Goal: Task Accomplishment & Management: Use online tool/utility

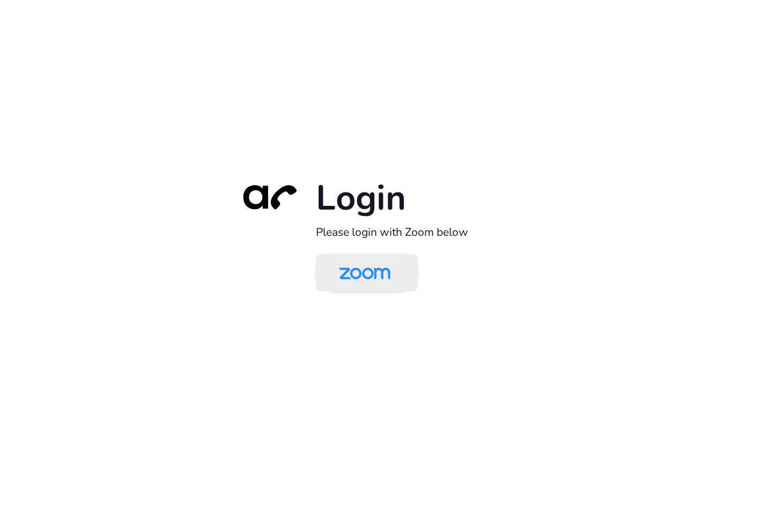
click at [353, 282] on img at bounding box center [365, 273] width 74 height 35
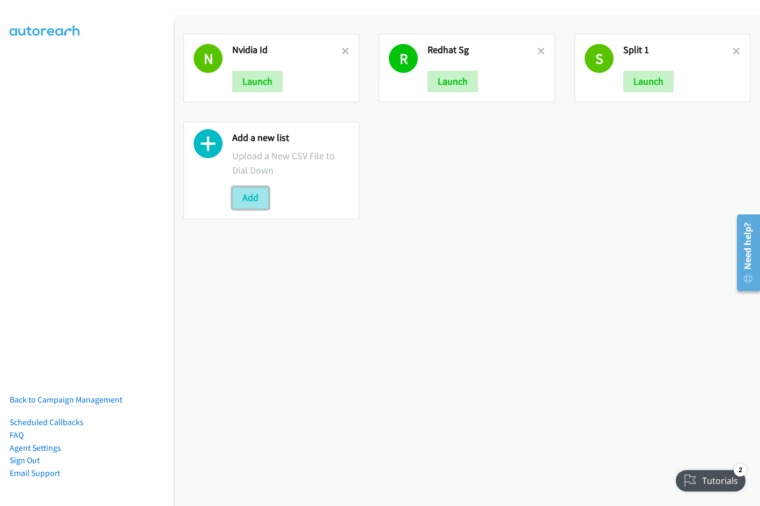
click at [255, 197] on button "Add" at bounding box center [250, 197] width 36 height 21
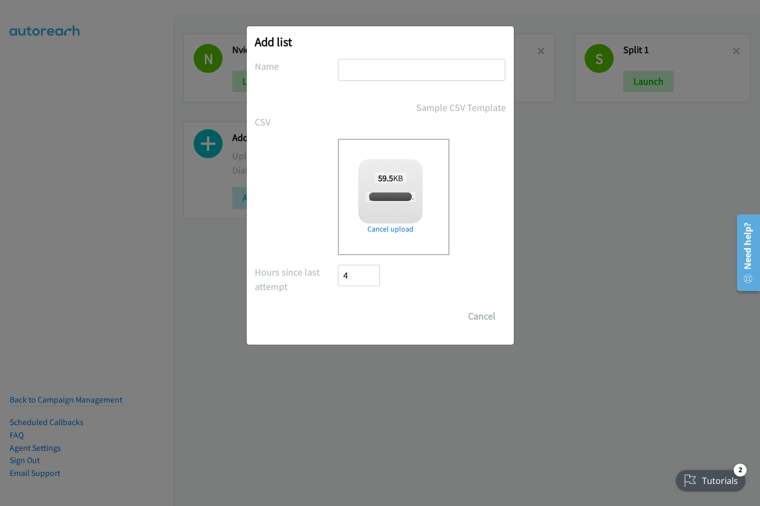
click at [367, 70] on input "text" at bounding box center [421, 70] width 167 height 22
checkbox input "true"
type input "Redhat"
click at [338, 306] on input "Save List" at bounding box center [366, 316] width 56 height 21
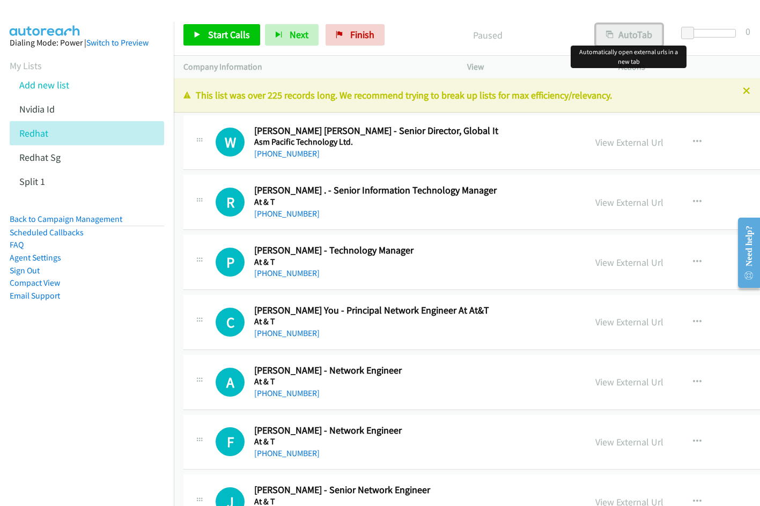
click at [642, 33] on button "AutoTab" at bounding box center [629, 34] width 66 height 21
click at [228, 34] on span "Start Calls" at bounding box center [229, 34] width 42 height 12
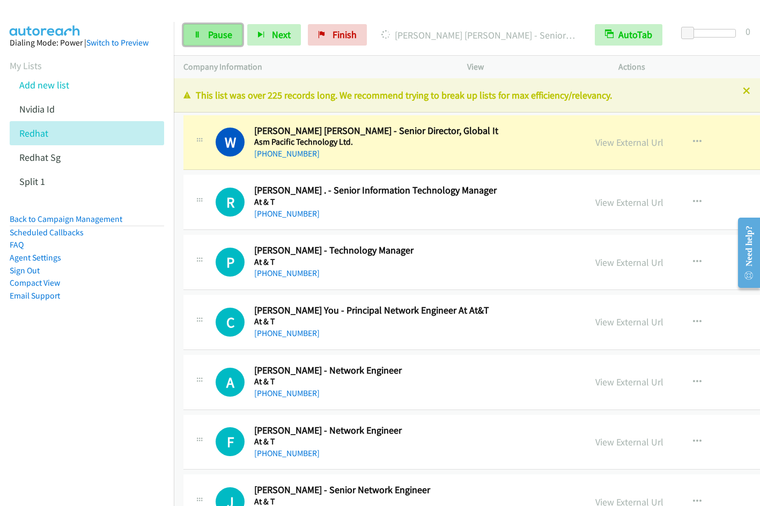
click at [217, 29] on span "Pause" at bounding box center [220, 34] width 24 height 12
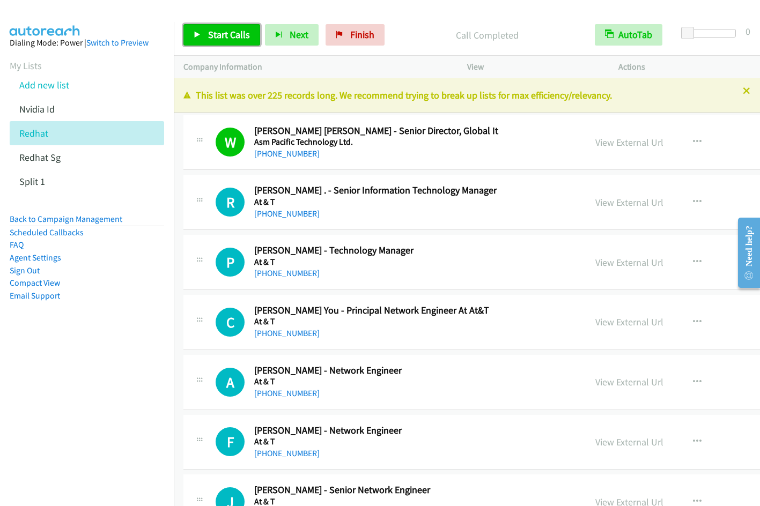
click at [209, 24] on link "Start Calls" at bounding box center [221, 34] width 77 height 21
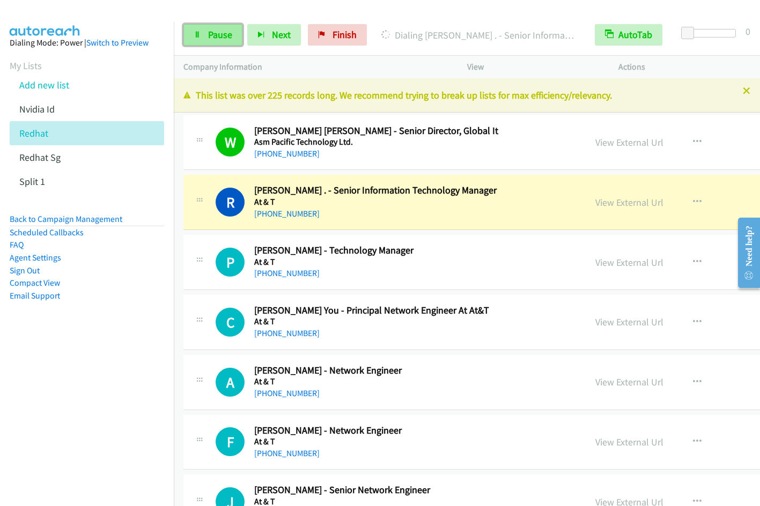
click at [209, 39] on span "Pause" at bounding box center [220, 34] width 24 height 12
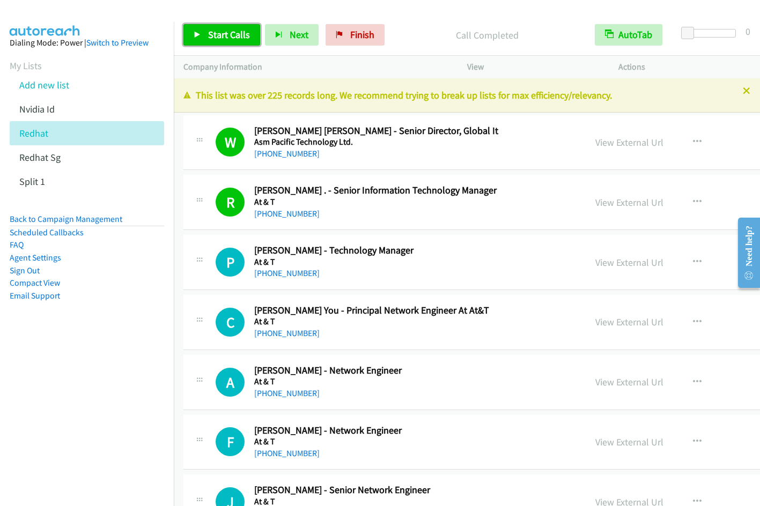
click at [225, 32] on span "Start Calls" at bounding box center [229, 34] width 42 height 12
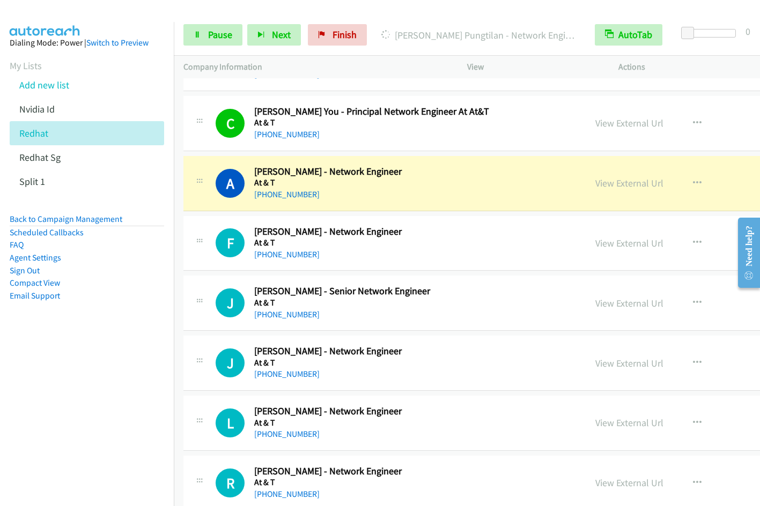
scroll to position [279, 0]
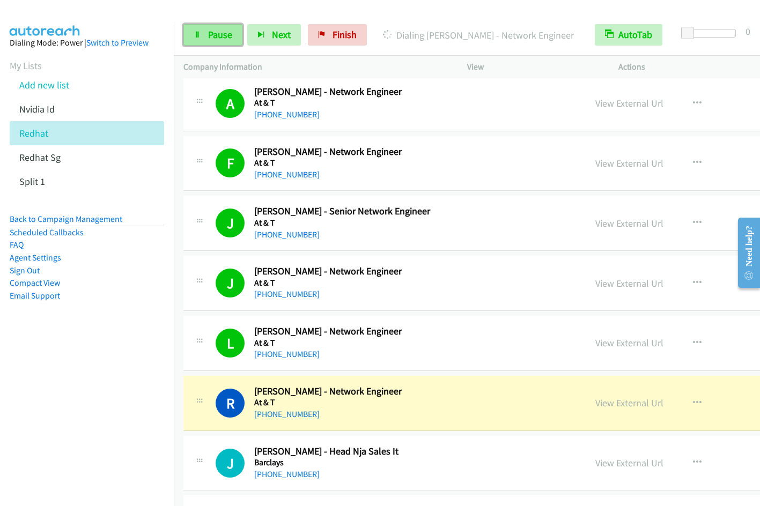
click at [206, 31] on link "Pause" at bounding box center [212, 34] width 59 height 21
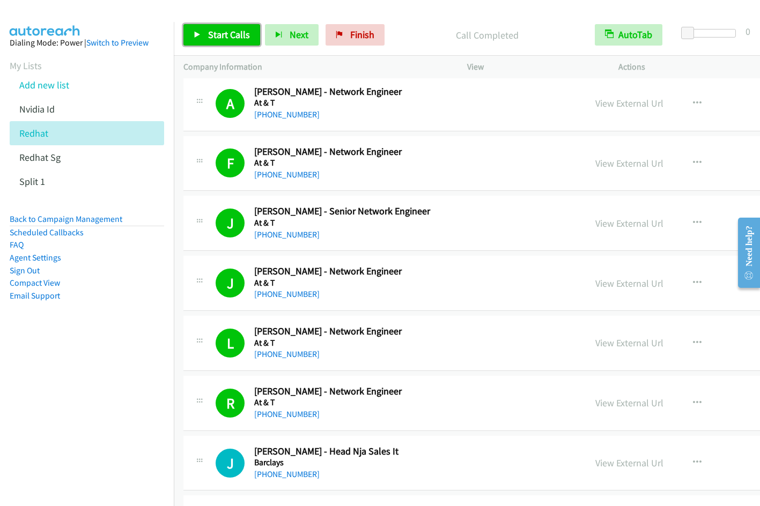
drag, startPoint x: 206, startPoint y: 39, endPoint x: 293, endPoint y: 66, distance: 91.0
click at [206, 39] on link "Start Calls" at bounding box center [221, 34] width 77 height 21
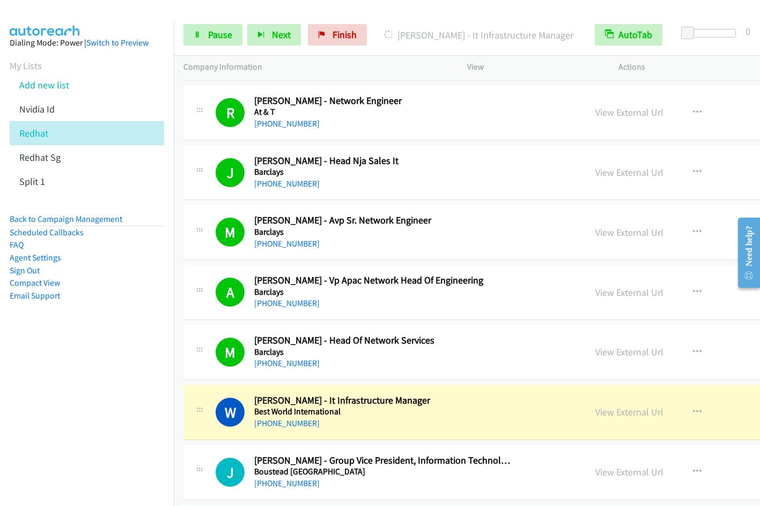
scroll to position [936, 0]
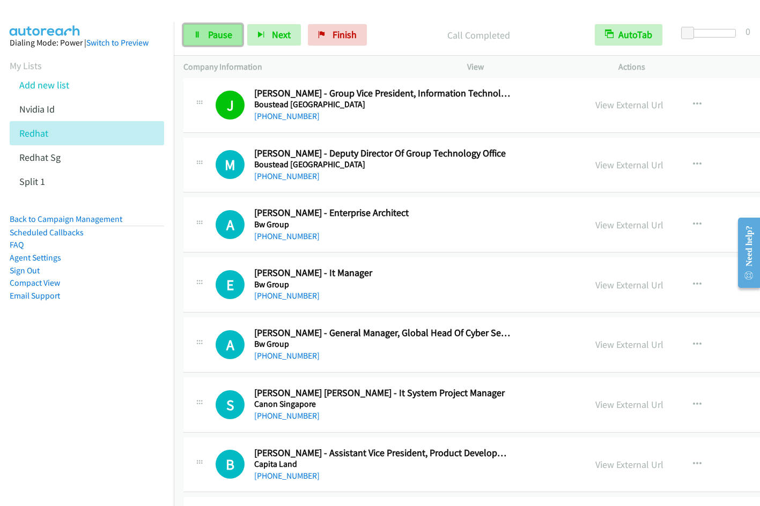
click at [221, 40] on span "Pause" at bounding box center [220, 34] width 24 height 12
click at [210, 35] on span "Start Calls" at bounding box center [229, 34] width 42 height 12
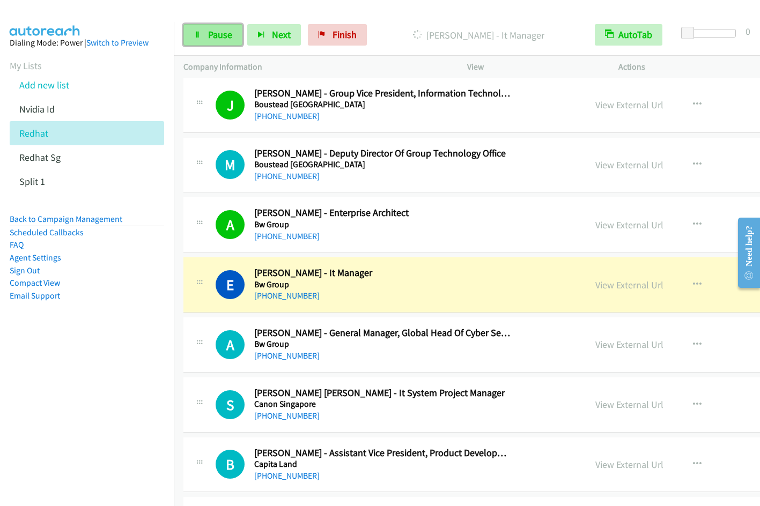
click at [222, 33] on span "Pause" at bounding box center [220, 34] width 24 height 12
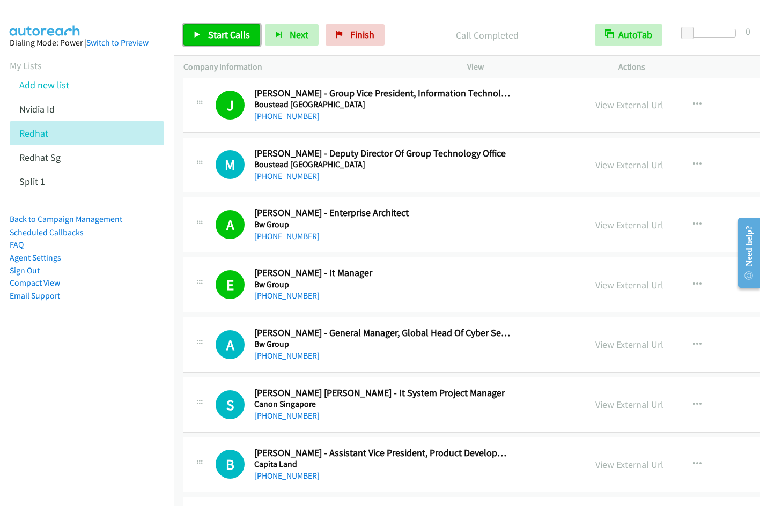
click at [216, 43] on link "Start Calls" at bounding box center [221, 34] width 77 height 21
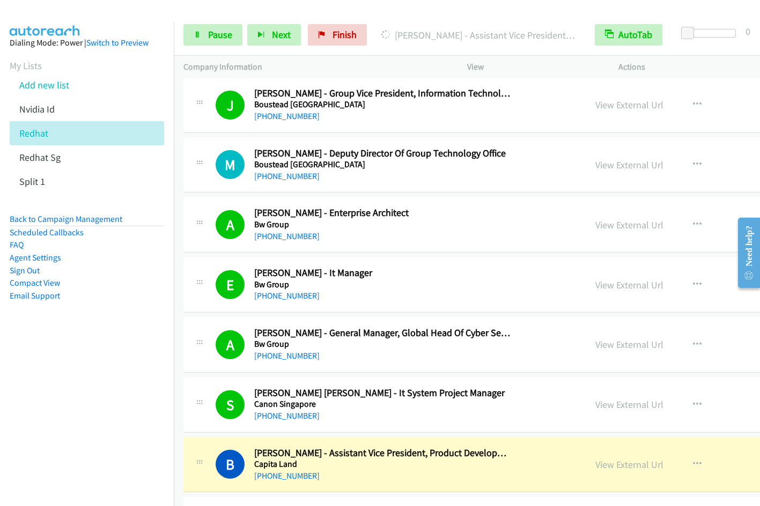
scroll to position [1304, 0]
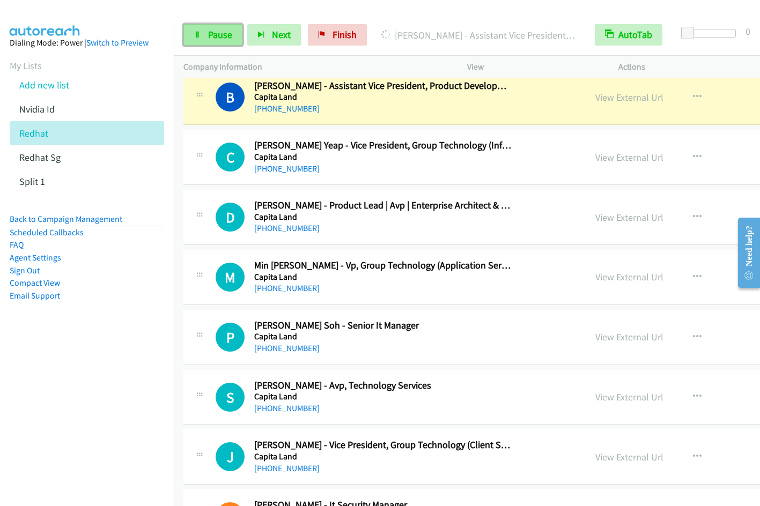
click at [225, 36] on span "Pause" at bounding box center [220, 34] width 24 height 12
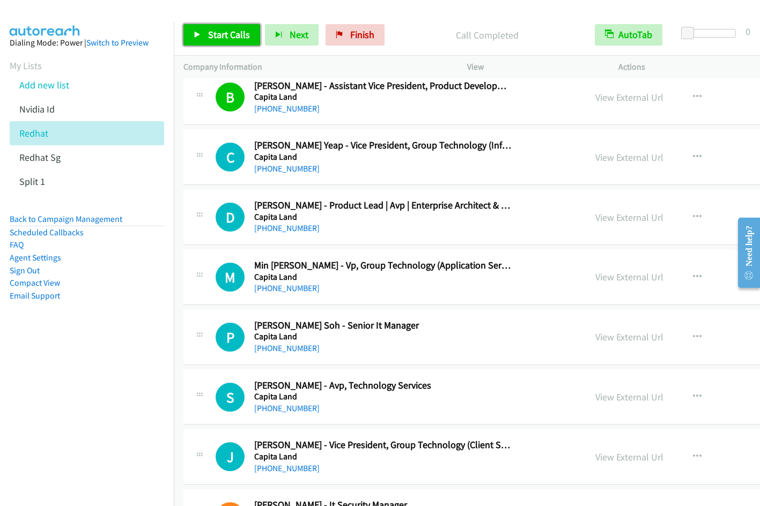
click at [222, 34] on span "Start Calls" at bounding box center [229, 34] width 42 height 12
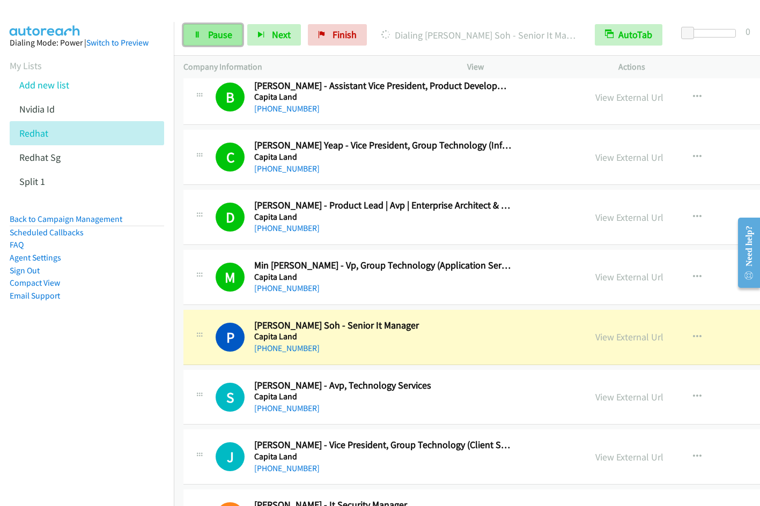
click at [209, 39] on span "Pause" at bounding box center [220, 34] width 24 height 12
click at [87, 391] on nav "Dialing Mode: Power | Switch to Preview My Lists Add new list Nvidia Id Redhat …" at bounding box center [87, 275] width 174 height 506
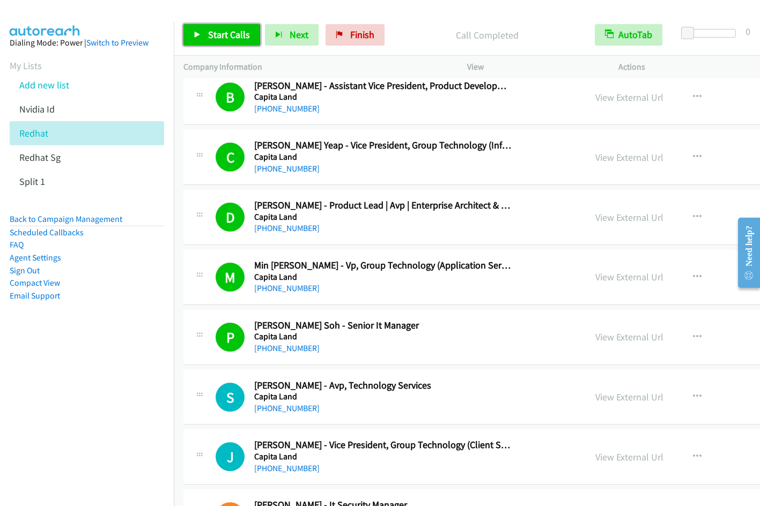
click at [234, 35] on span "Start Calls" at bounding box center [229, 34] width 42 height 12
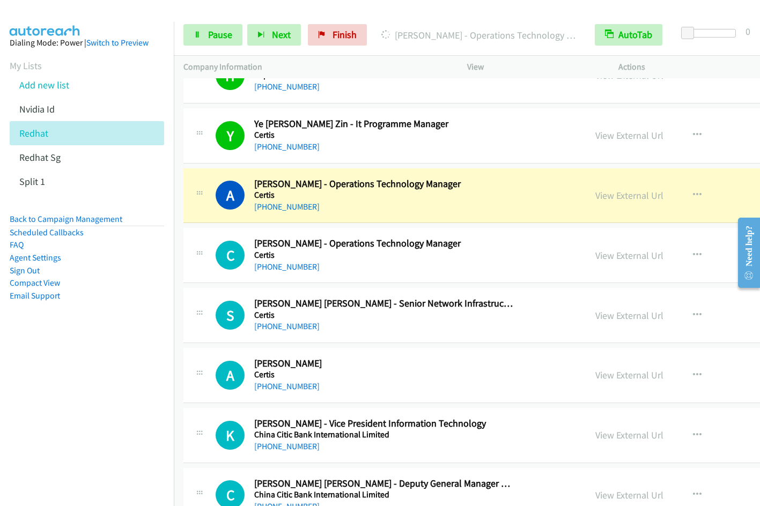
scroll to position [1916, 0]
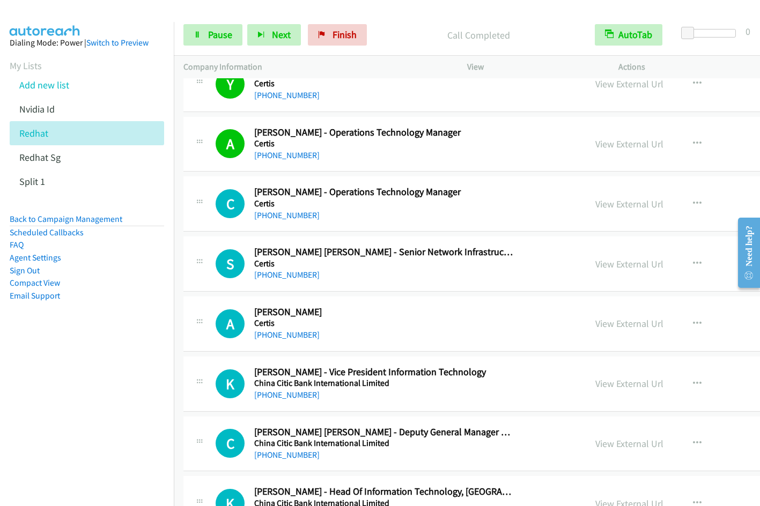
click at [85, 362] on nav "Dialing Mode: Power | Switch to Preview My Lists Add new list Nvidia Id Redhat …" at bounding box center [87, 275] width 174 height 506
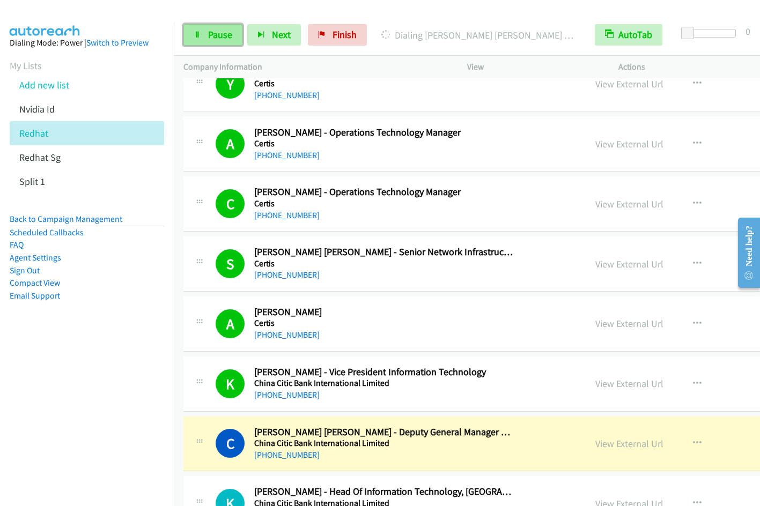
click at [224, 32] on span "Pause" at bounding box center [220, 34] width 24 height 12
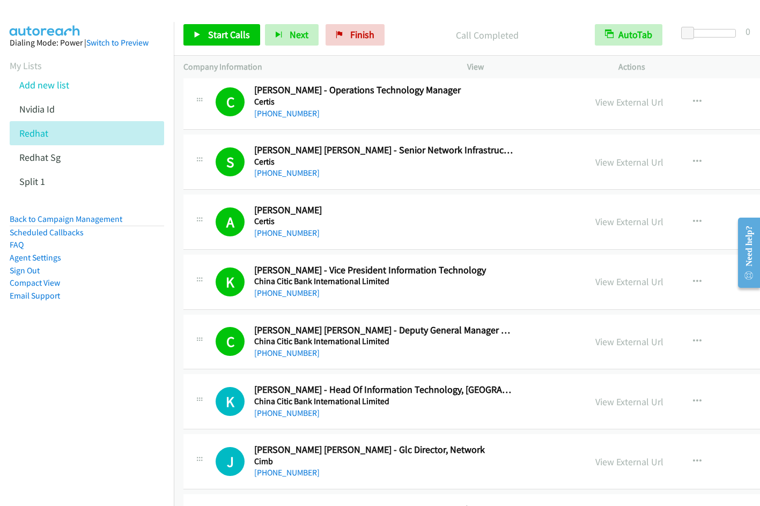
scroll to position [2053, 0]
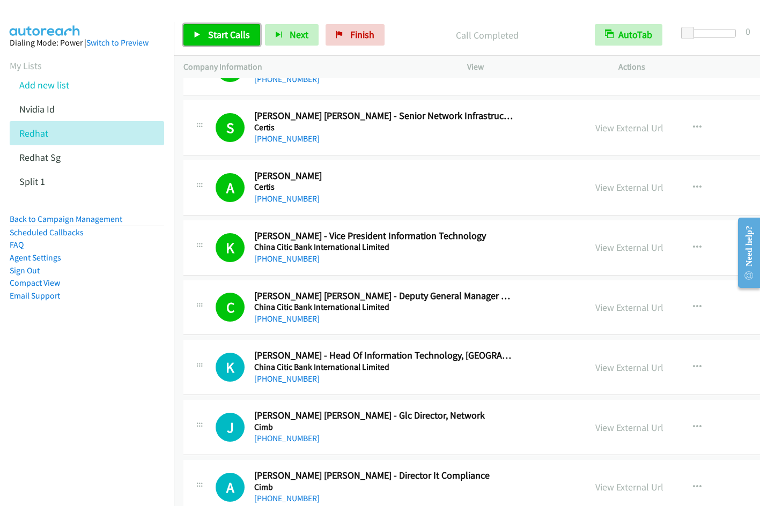
click at [236, 39] on span "Start Calls" at bounding box center [229, 34] width 42 height 12
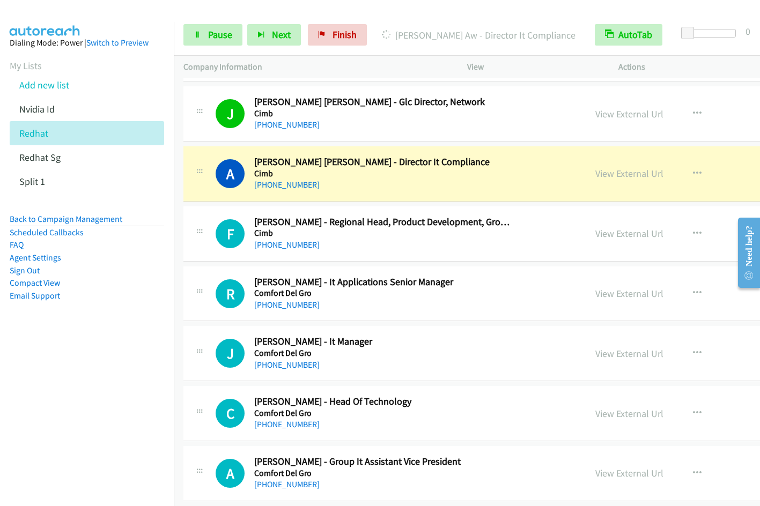
scroll to position [2389, 0]
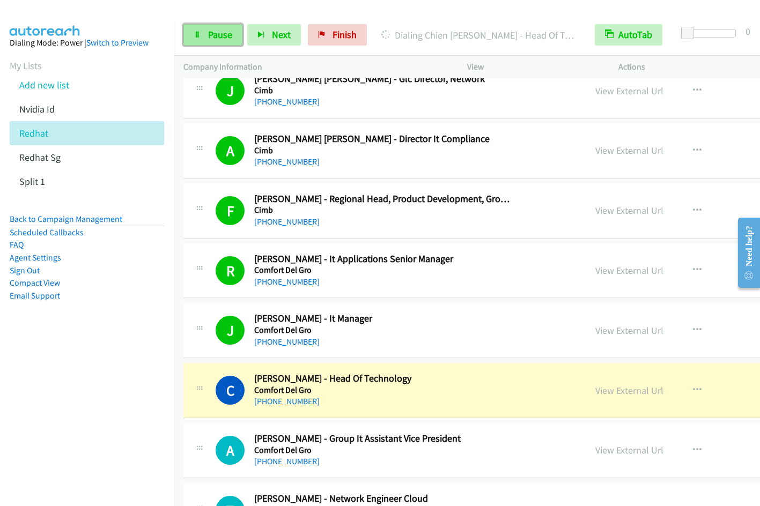
click at [227, 42] on link "Pause" at bounding box center [212, 34] width 59 height 21
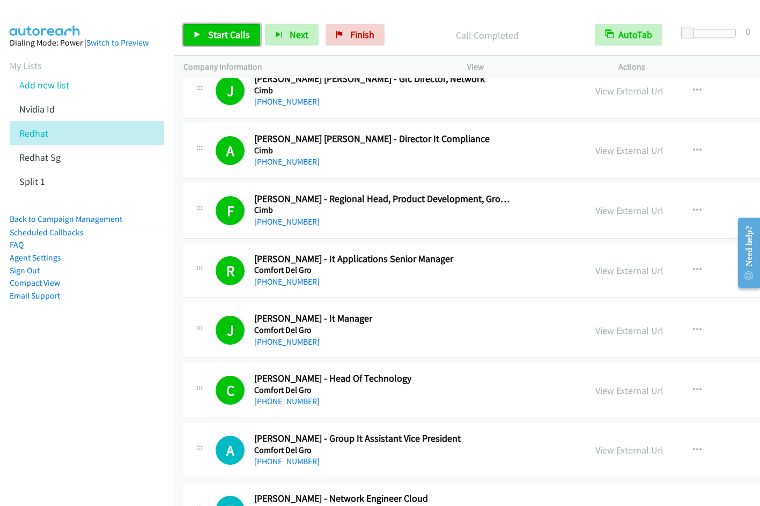
click at [232, 39] on span "Start Calls" at bounding box center [229, 34] width 42 height 12
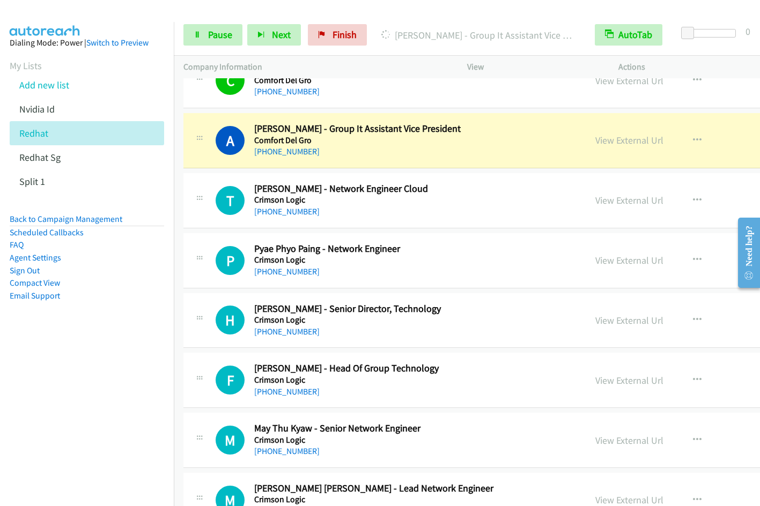
scroll to position [2739, 0]
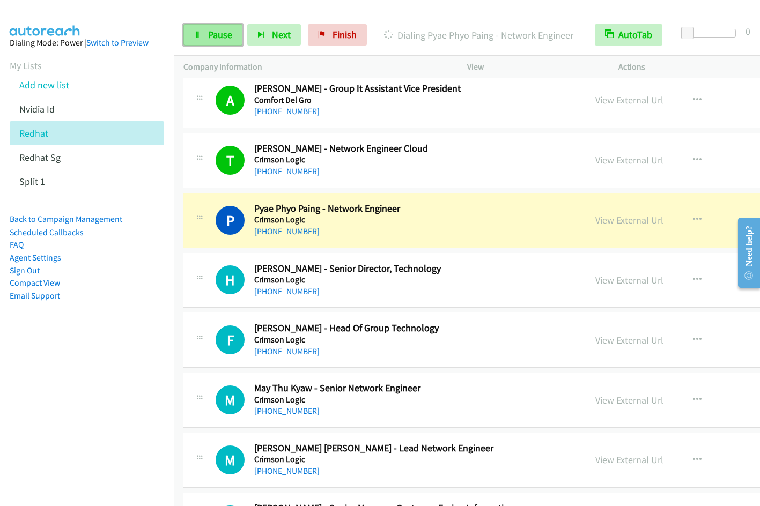
click at [205, 45] on link "Pause" at bounding box center [212, 34] width 59 height 21
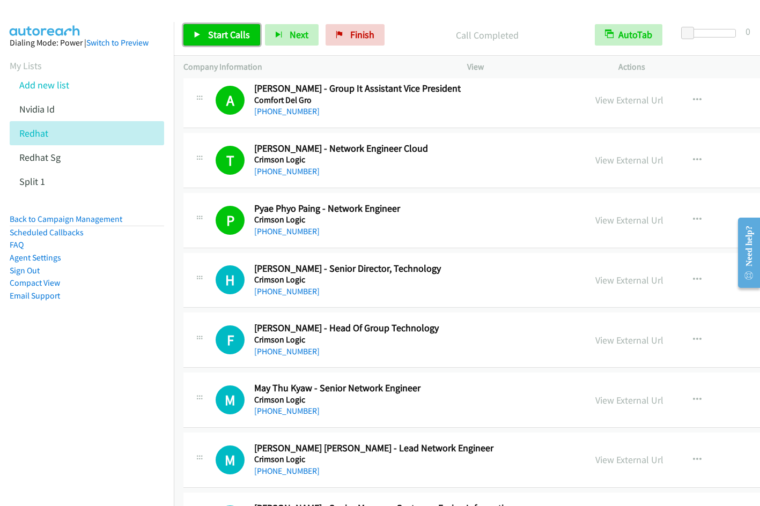
click at [211, 39] on span "Start Calls" at bounding box center [229, 34] width 42 height 12
click at [412, 15] on div "Start Calls Pause Next Finish Started AutoTab AutoTab 0" at bounding box center [467, 34] width 586 height 41
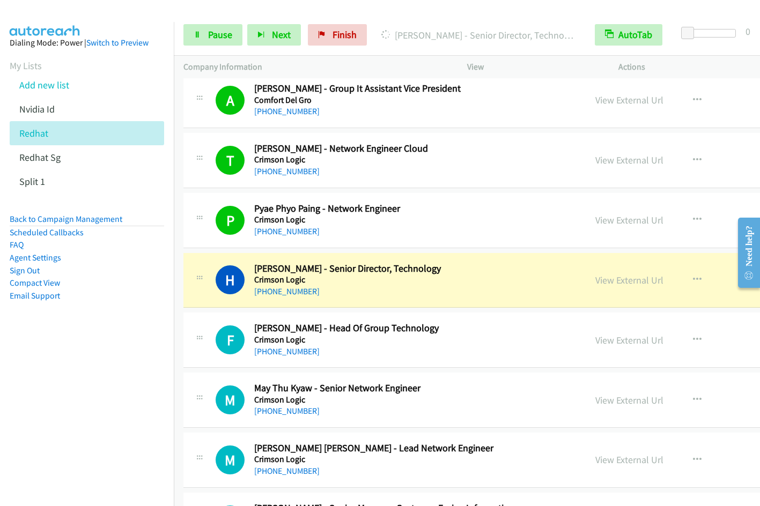
click at [413, 14] on div "Start Calls Pause Next Finish Dialing Hau Shoon - Senior Director, Technology A…" at bounding box center [467, 34] width 586 height 41
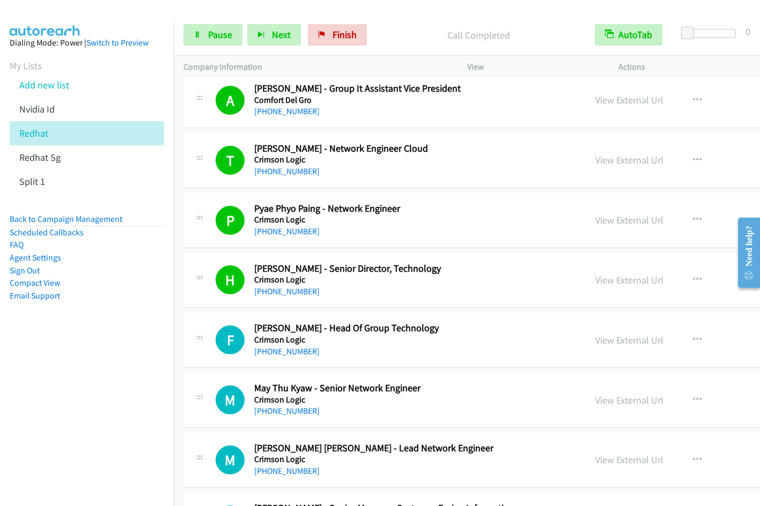
click at [91, 367] on nav "Dialing Mode: Power | Switch to Preview My Lists Add new list Nvidia Id Redhat …" at bounding box center [87, 275] width 174 height 506
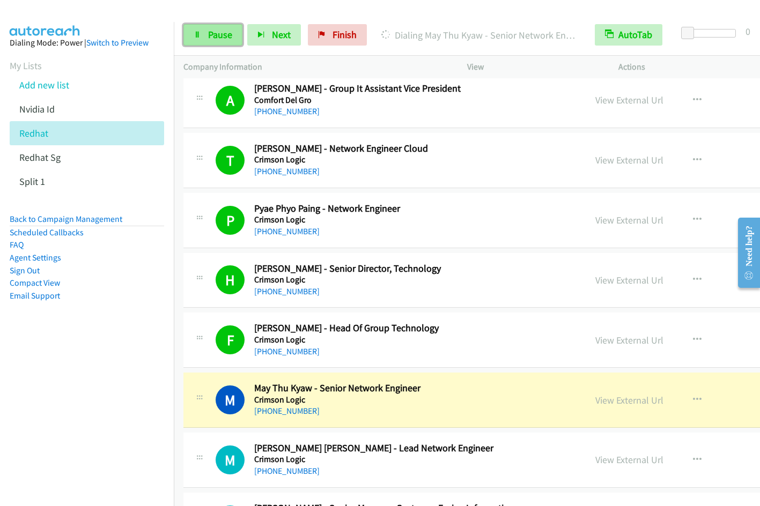
click at [223, 34] on span "Pause" at bounding box center [220, 34] width 24 height 12
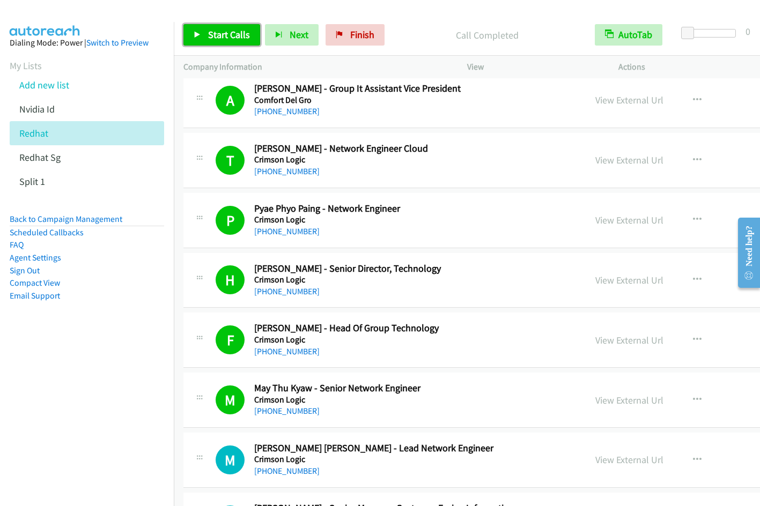
click at [226, 25] on link "Start Calls" at bounding box center [221, 34] width 77 height 21
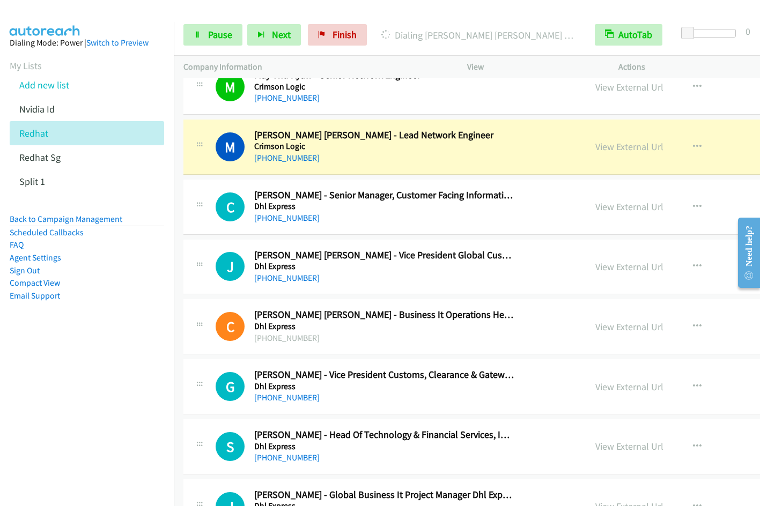
scroll to position [3092, 0]
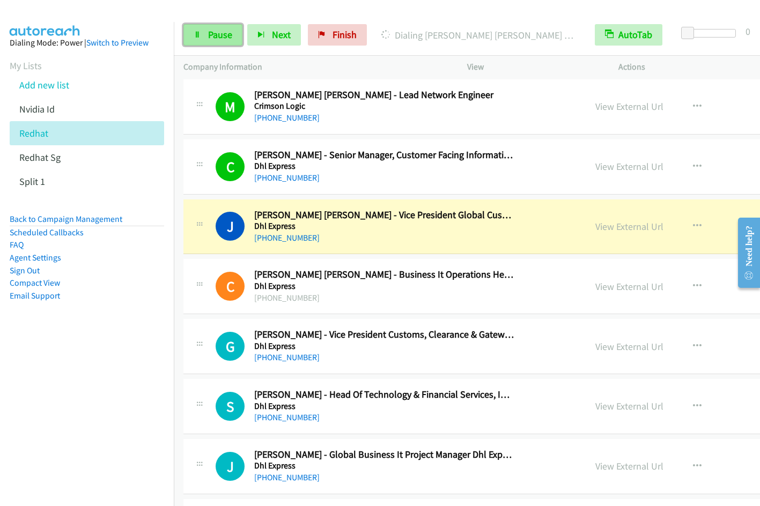
click at [217, 40] on span "Pause" at bounding box center [220, 34] width 24 height 12
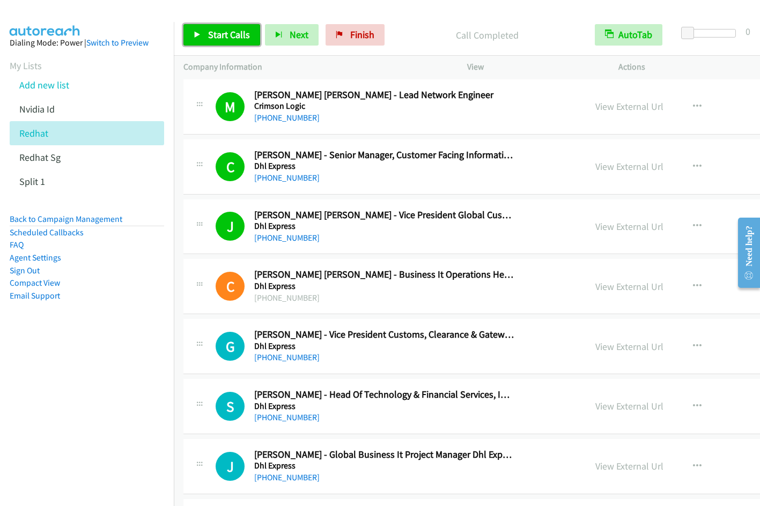
click at [196, 36] on icon at bounding box center [198, 36] width 8 height 8
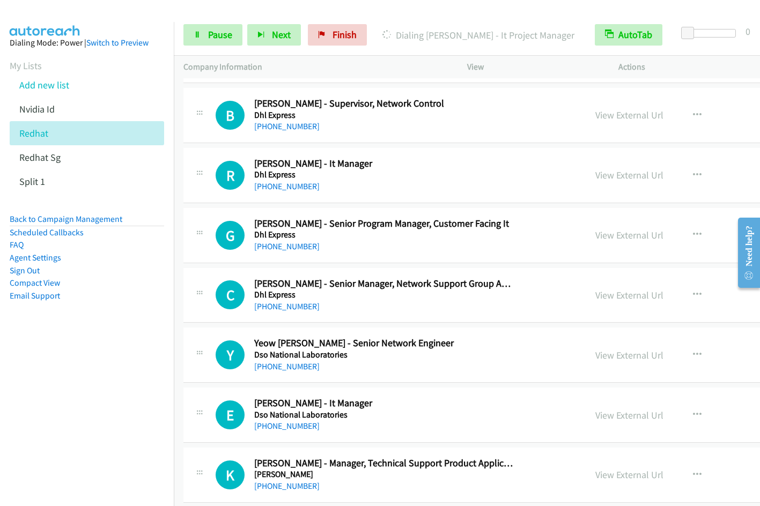
scroll to position [3649, 0]
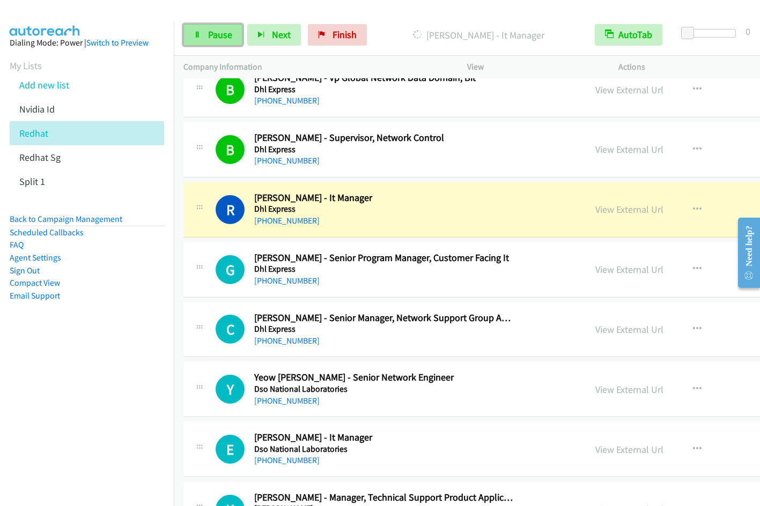
click at [221, 36] on span "Pause" at bounding box center [220, 34] width 24 height 12
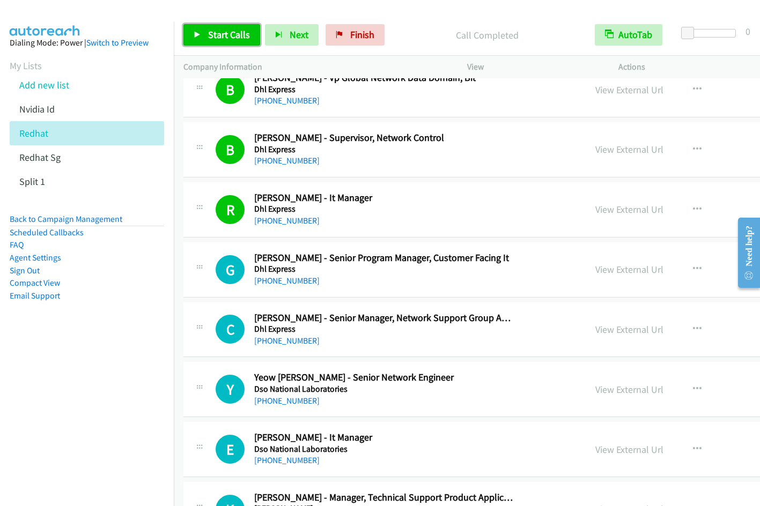
click at [212, 36] on span "Start Calls" at bounding box center [229, 34] width 42 height 12
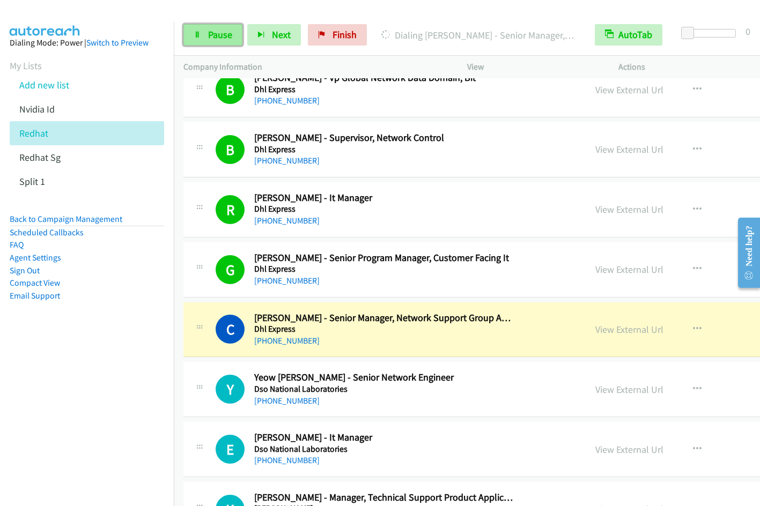
click at [215, 34] on span "Pause" at bounding box center [220, 34] width 24 height 12
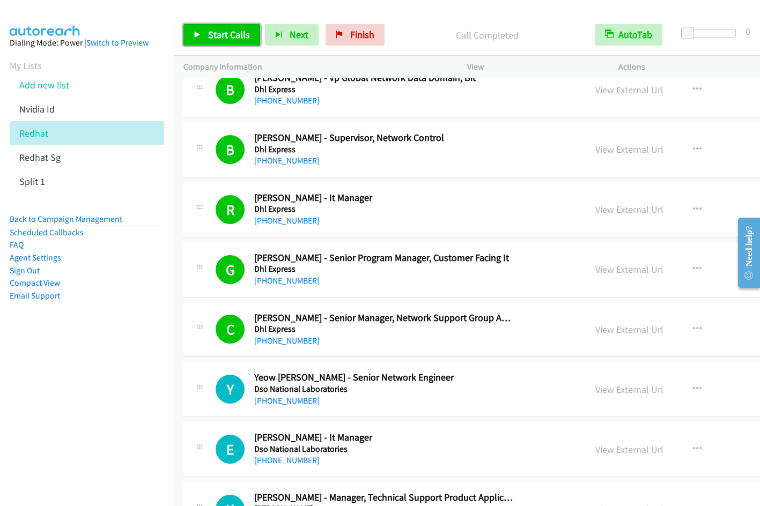
click at [229, 34] on span "Start Calls" at bounding box center [229, 34] width 42 height 12
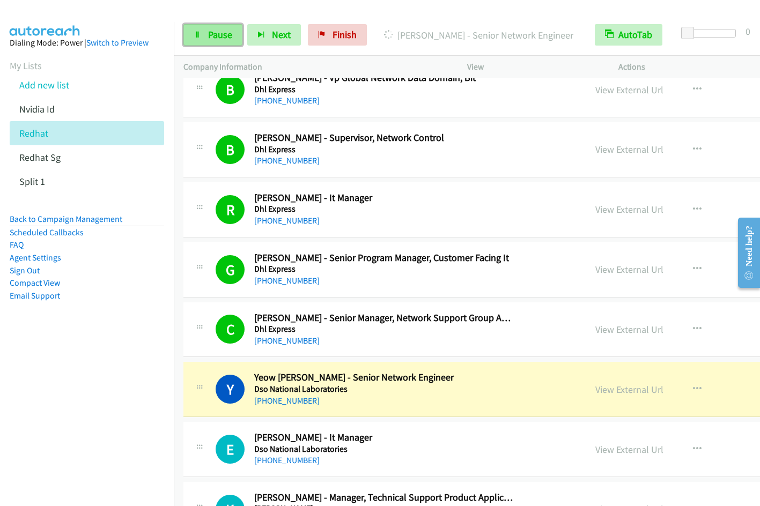
click at [210, 42] on link "Pause" at bounding box center [212, 34] width 59 height 21
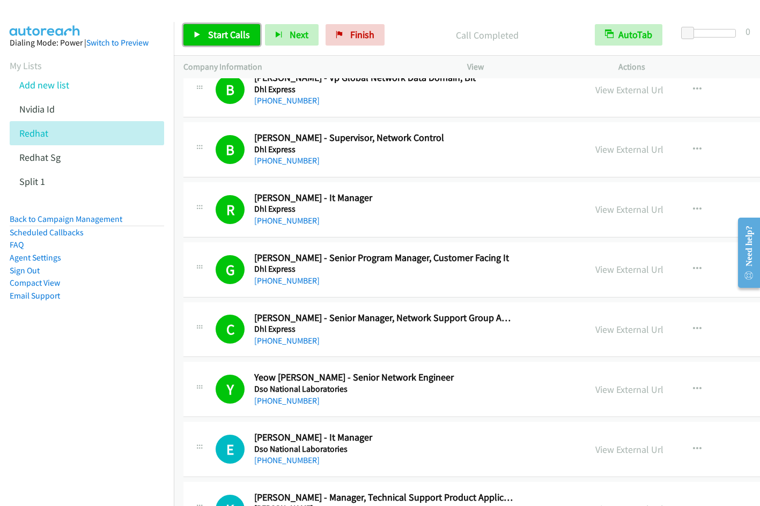
click at [221, 37] on span "Start Calls" at bounding box center [229, 34] width 42 height 12
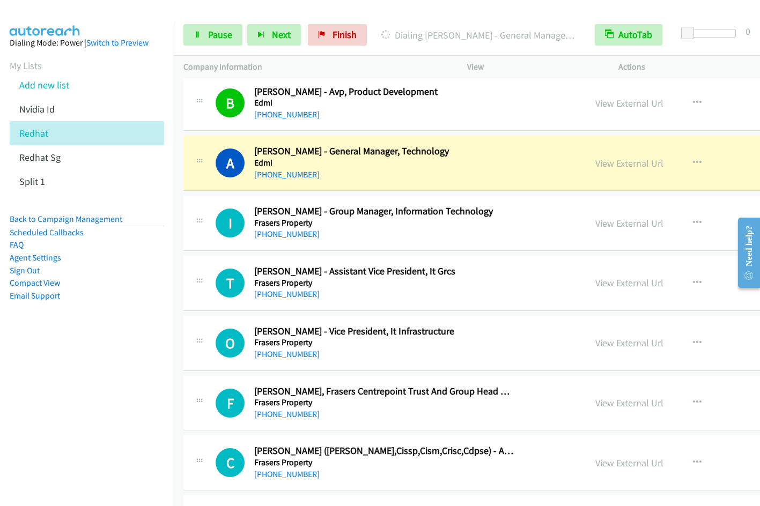
scroll to position [4198, 0]
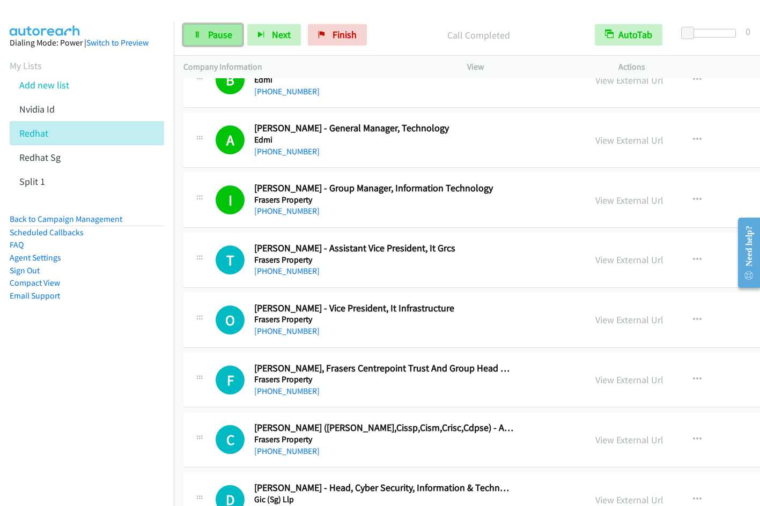
click at [215, 38] on span "Pause" at bounding box center [220, 34] width 24 height 12
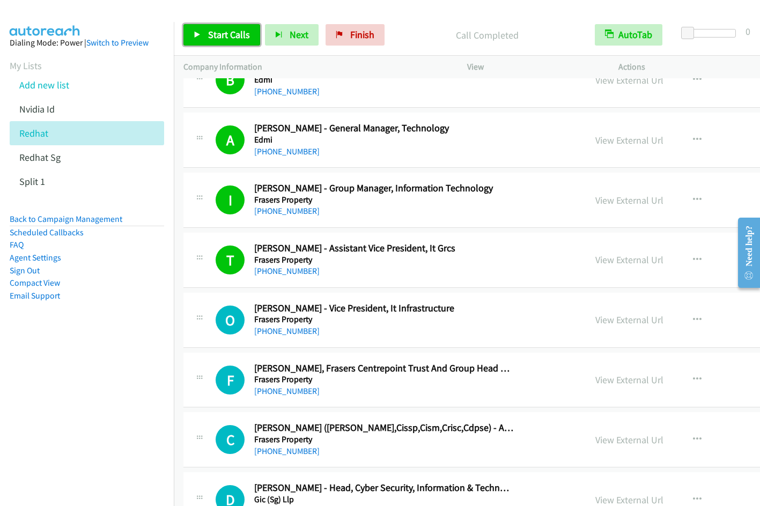
click at [203, 38] on link "Start Calls" at bounding box center [221, 34] width 77 height 21
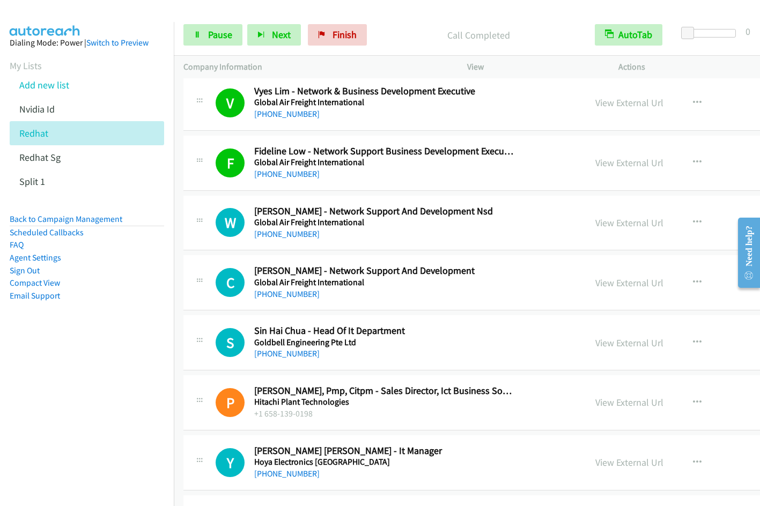
scroll to position [4703, 0]
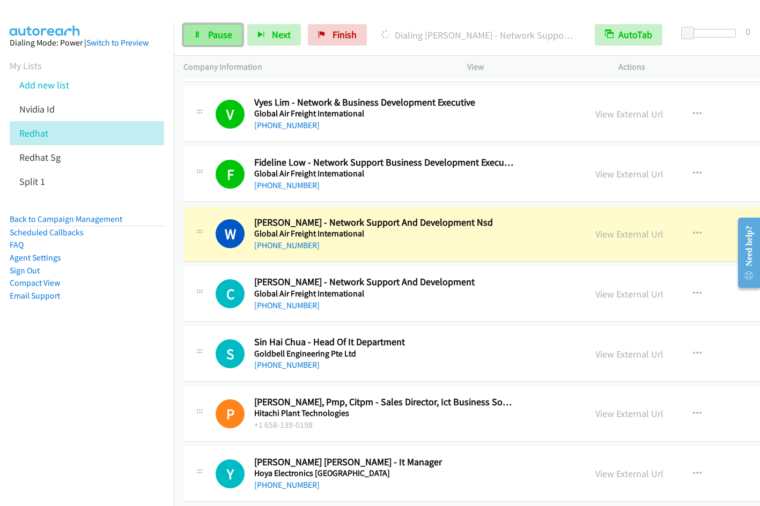
click at [211, 44] on link "Pause" at bounding box center [212, 34] width 59 height 21
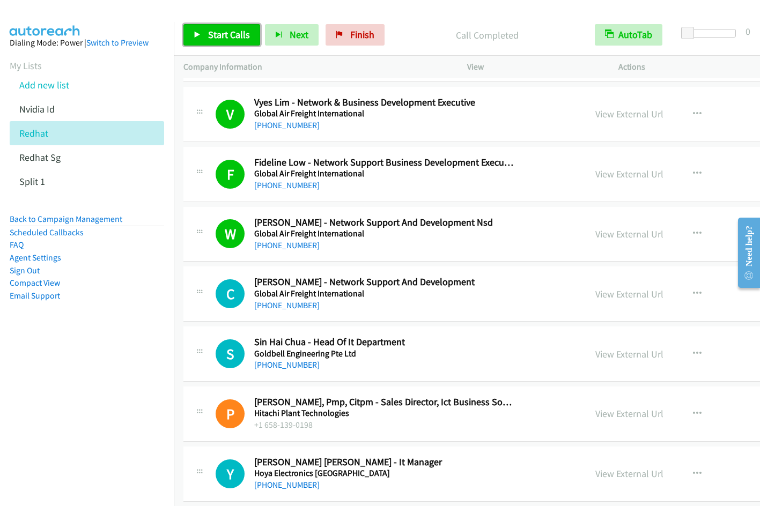
click at [220, 30] on span "Start Calls" at bounding box center [229, 34] width 42 height 12
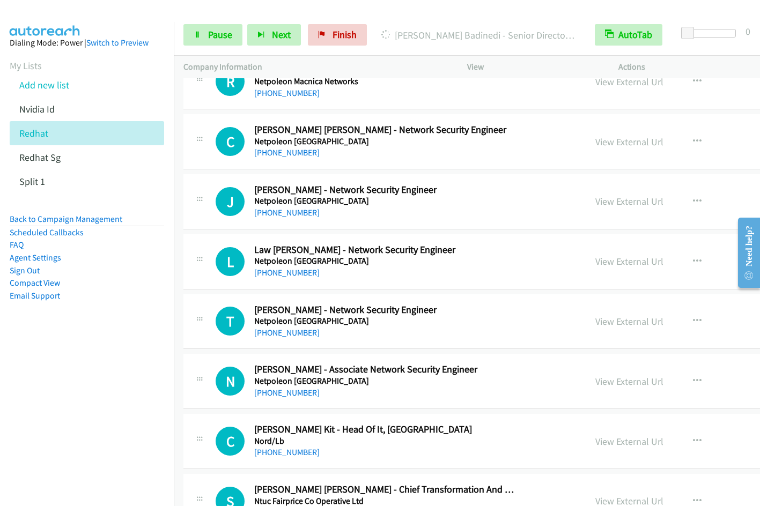
scroll to position [7225, 0]
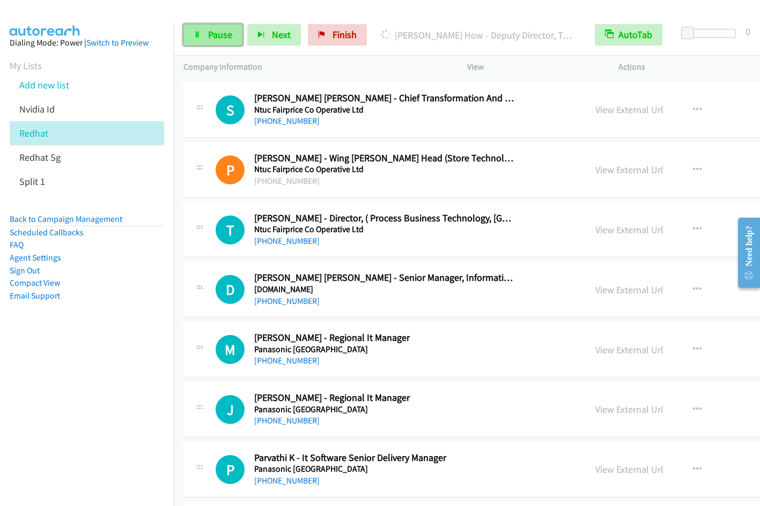
click at [227, 35] on span "Pause" at bounding box center [220, 34] width 24 height 12
click at [224, 40] on span "Start Calls" at bounding box center [229, 34] width 42 height 12
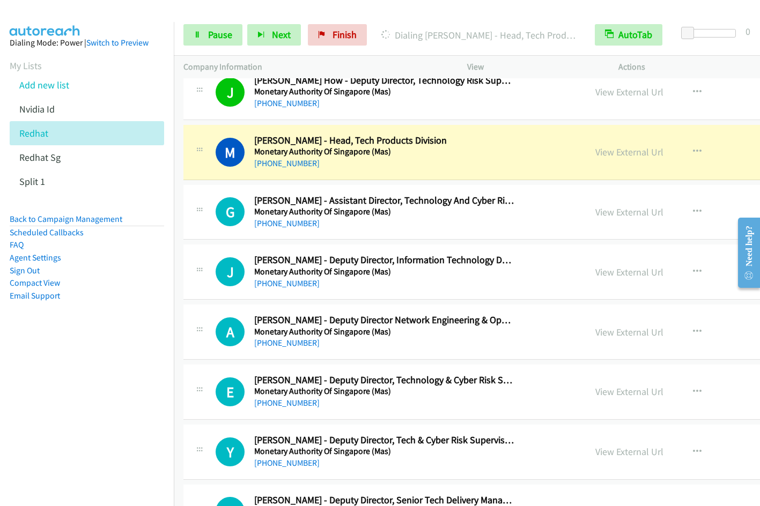
scroll to position [5655, 0]
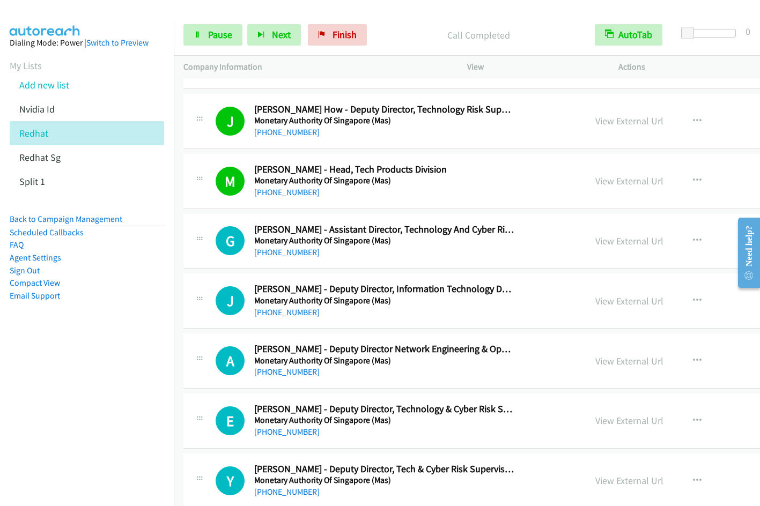
click at [88, 404] on nav "Dialing Mode: Power | Switch to Preview My Lists Add new list Nvidia Id Redhat …" at bounding box center [87, 275] width 174 height 506
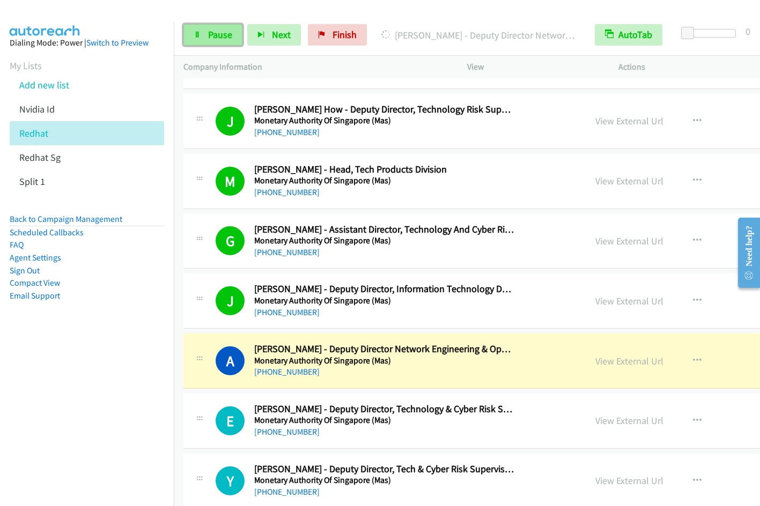
click at [214, 28] on span "Pause" at bounding box center [220, 34] width 24 height 12
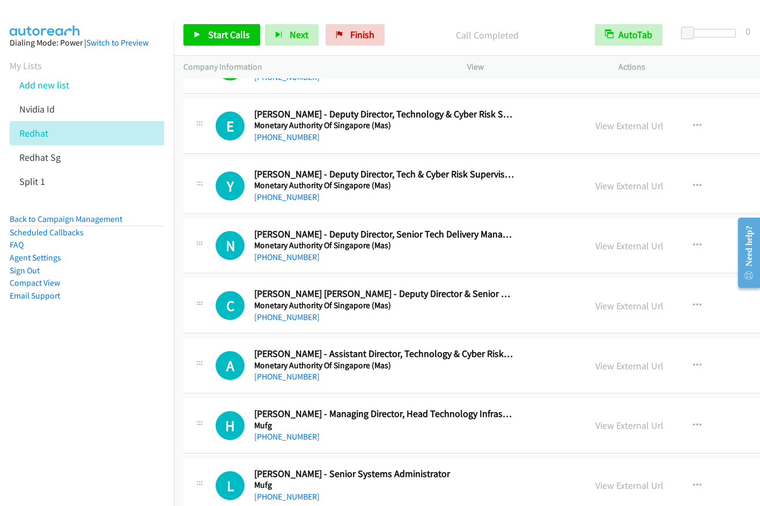
scroll to position [5961, 0]
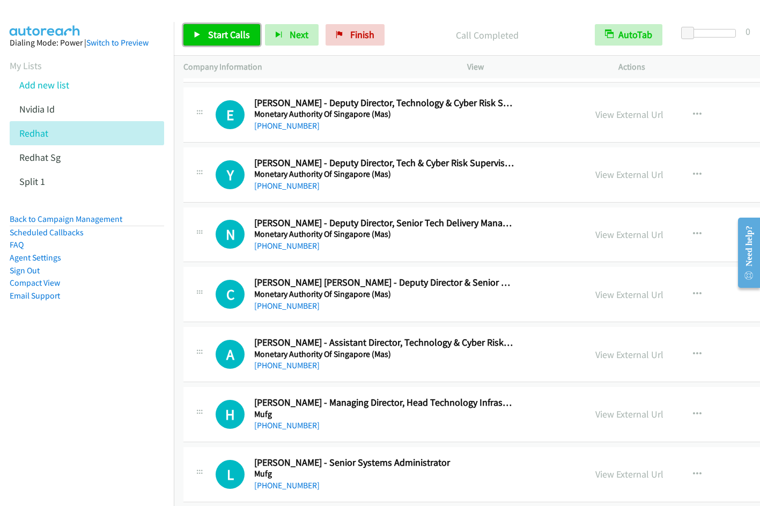
click at [228, 33] on span "Start Calls" at bounding box center [229, 34] width 42 height 12
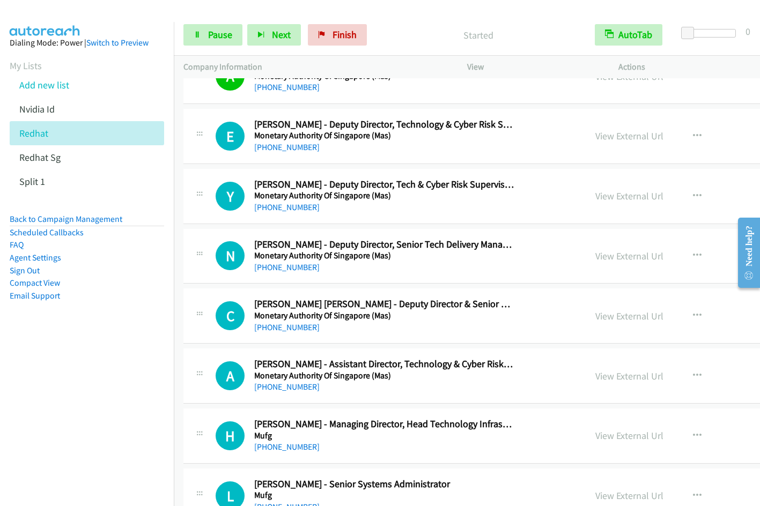
scroll to position [5906, 0]
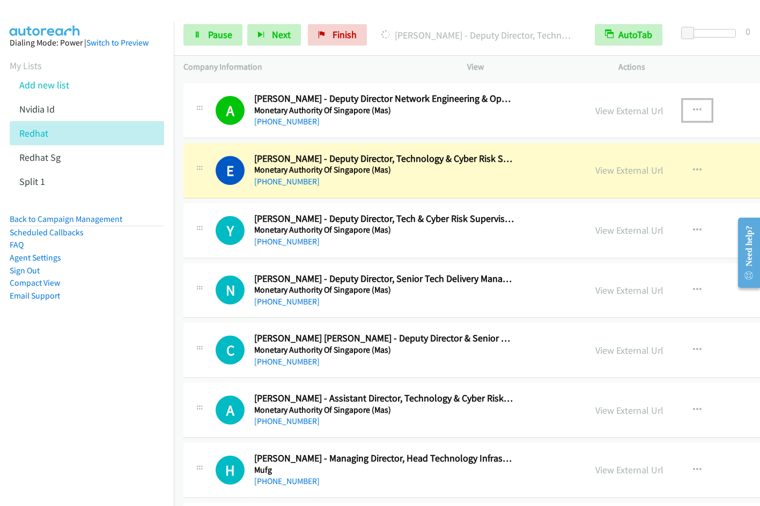
click at [693, 110] on icon "button" at bounding box center [697, 110] width 9 height 9
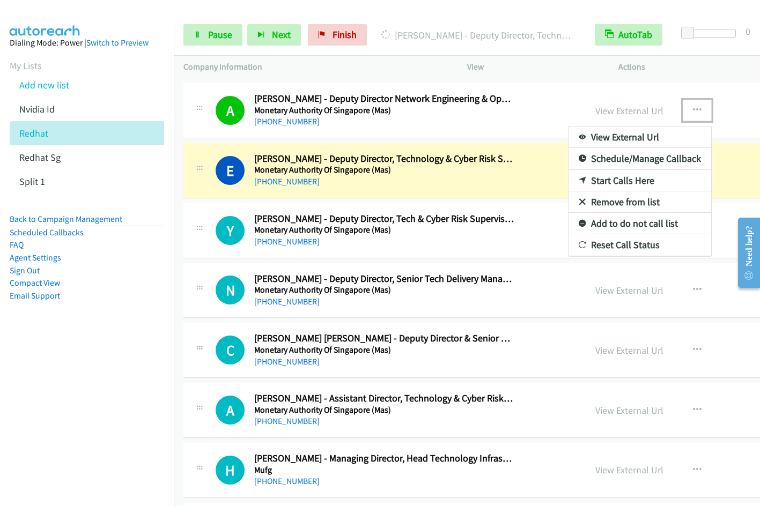
click at [578, 201] on link "Remove from list" at bounding box center [639, 201] width 143 height 21
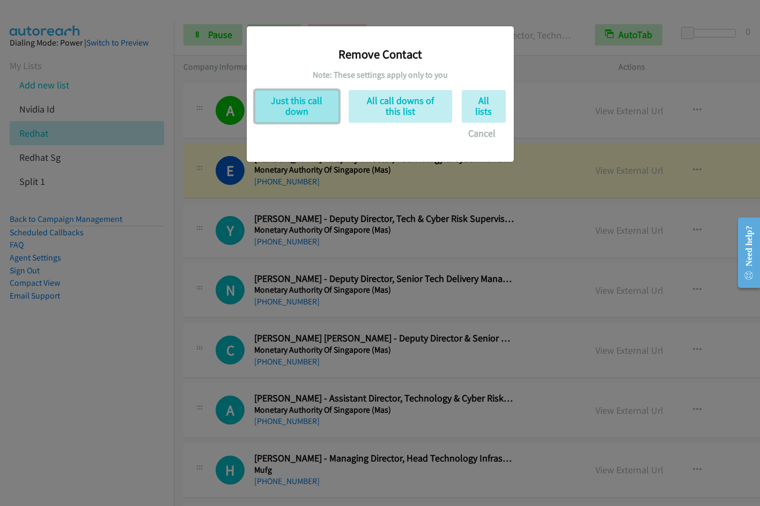
click at [292, 108] on button "Just this call down" at bounding box center [297, 106] width 84 height 33
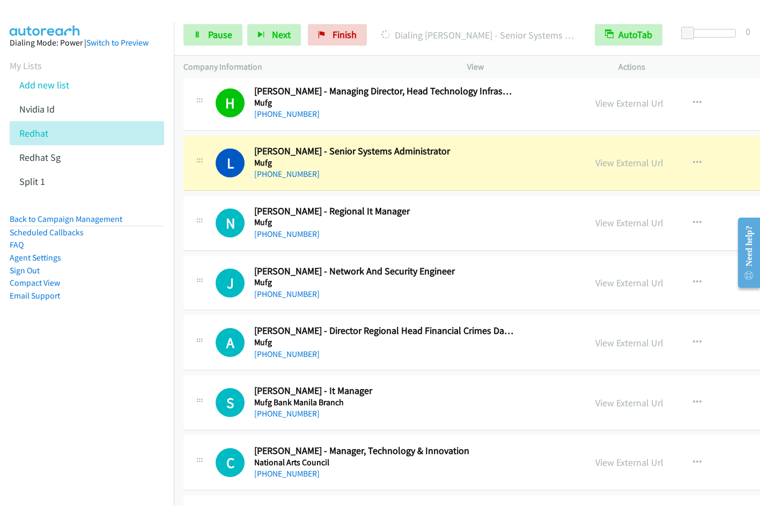
scroll to position [6242, 0]
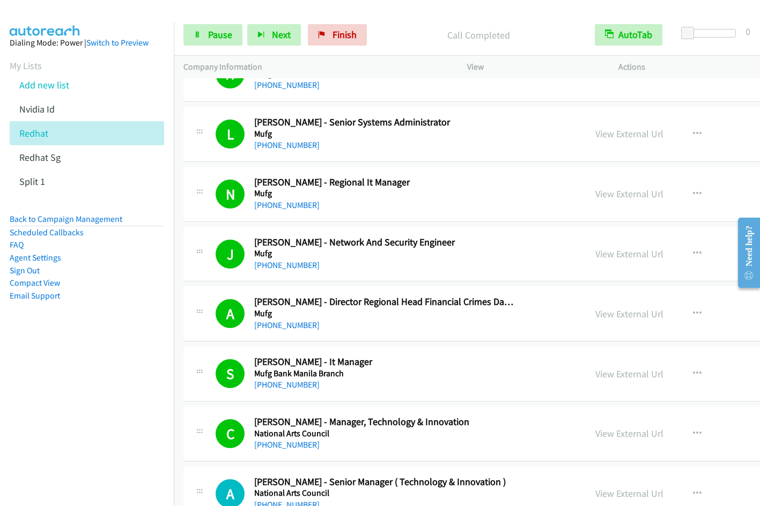
click at [99, 418] on nav "Dialing Mode: Power | Switch to Preview My Lists Add new list Nvidia Id Redhat …" at bounding box center [87, 275] width 174 height 506
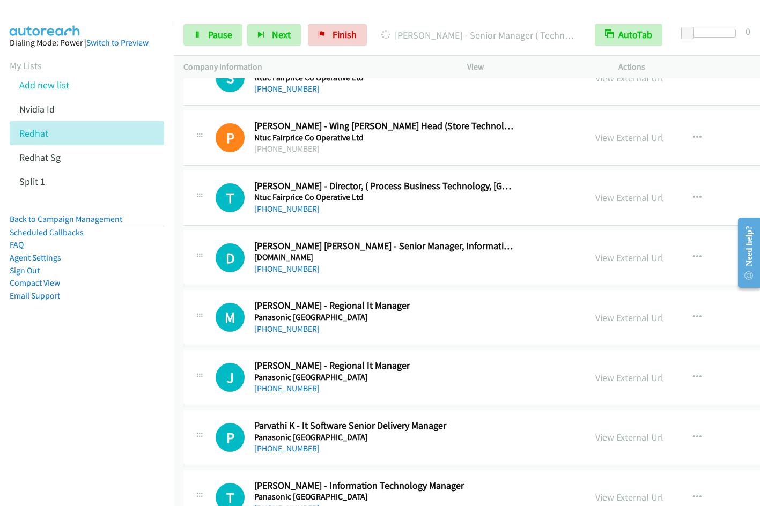
scroll to position [7295, 0]
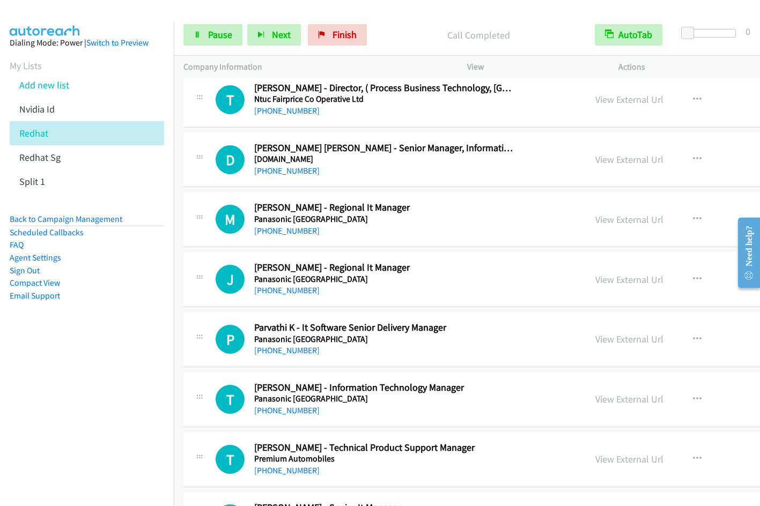
click at [110, 361] on nav "Dialing Mode: Power | Switch to Preview My Lists Add new list Nvidia Id Redhat …" at bounding box center [87, 275] width 174 height 506
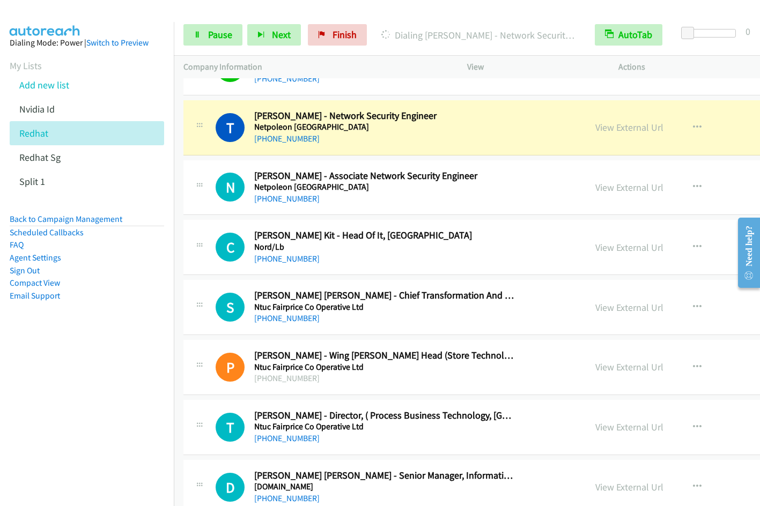
scroll to position [6991, 0]
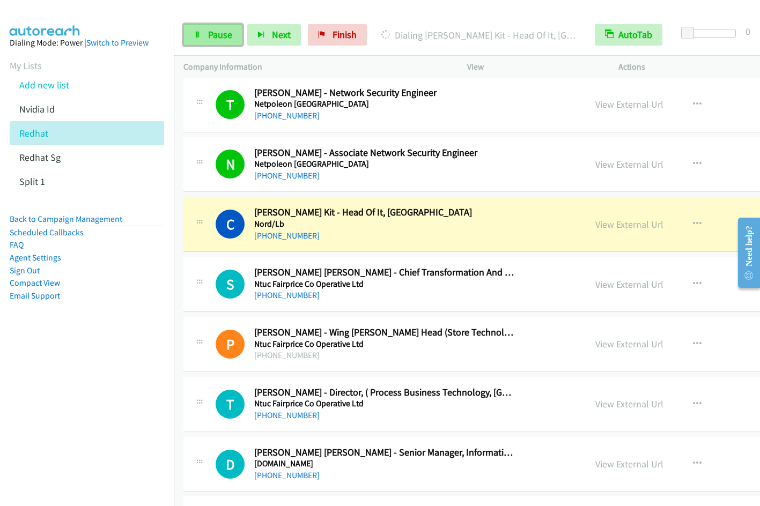
click at [215, 29] on span "Pause" at bounding box center [220, 34] width 24 height 12
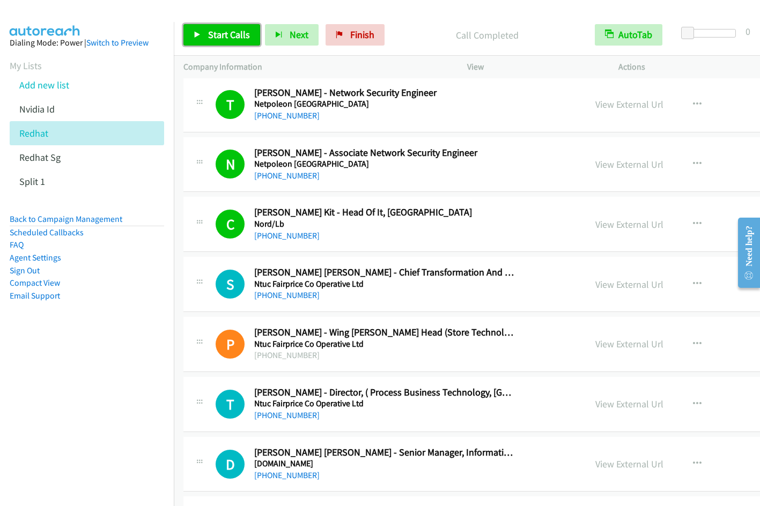
drag, startPoint x: 232, startPoint y: 32, endPoint x: 236, endPoint y: 29, distance: 5.8
click at [231, 32] on span "Start Calls" at bounding box center [229, 34] width 42 height 12
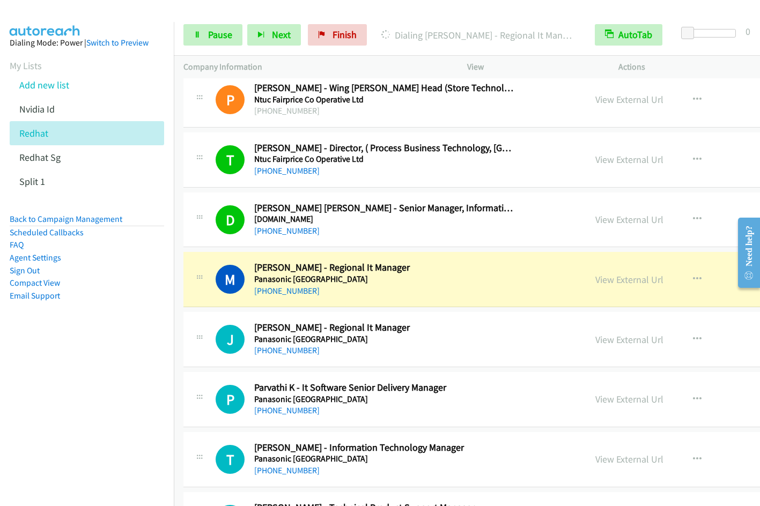
scroll to position [7355, 0]
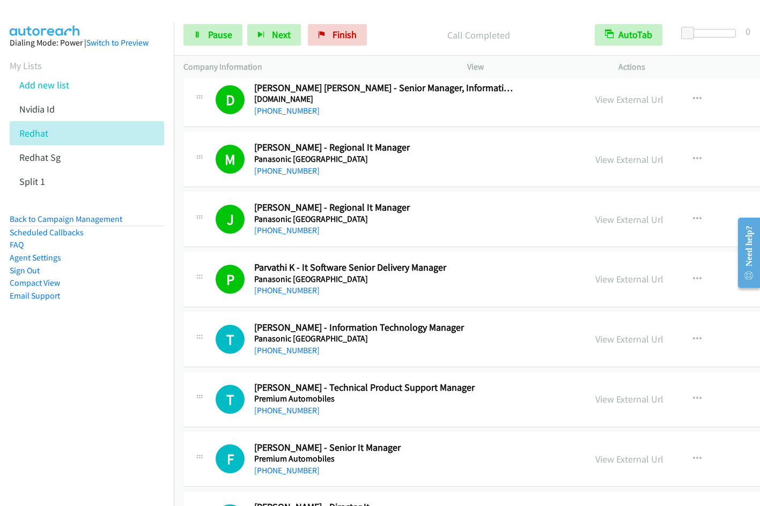
click at [69, 428] on nav "Dialing Mode: Power | Switch to Preview My Lists Add new list Nvidia Id Redhat …" at bounding box center [87, 275] width 174 height 506
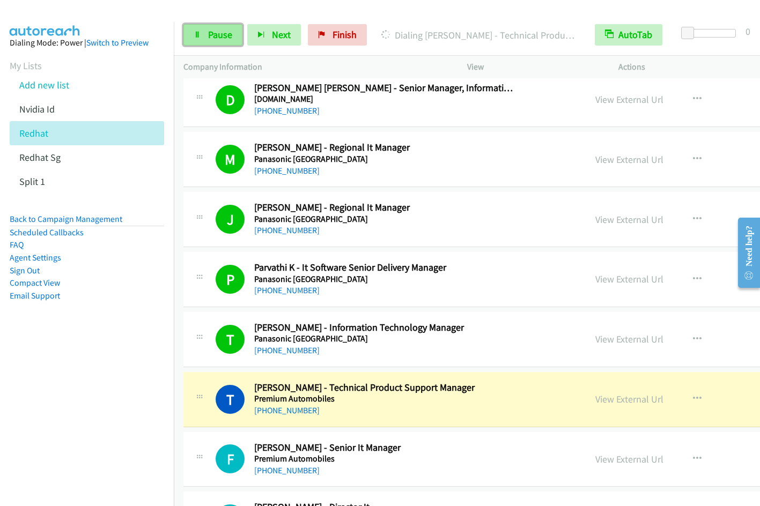
click at [207, 41] on link "Pause" at bounding box center [212, 34] width 59 height 21
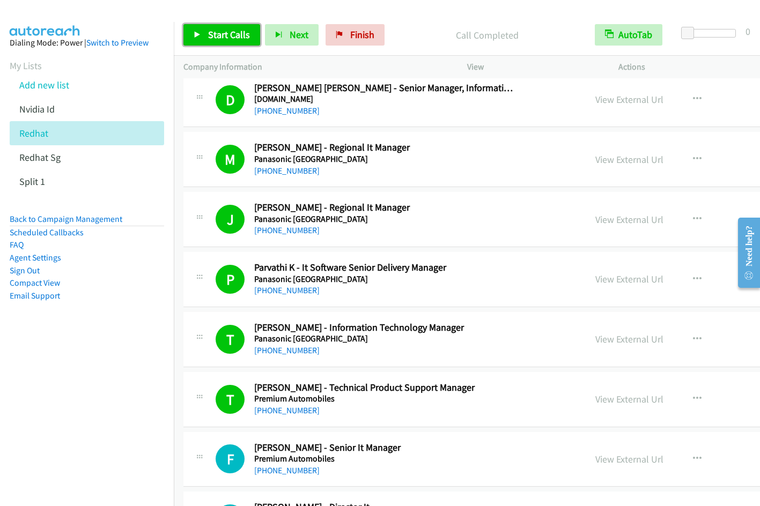
click at [212, 32] on span "Start Calls" at bounding box center [229, 34] width 42 height 12
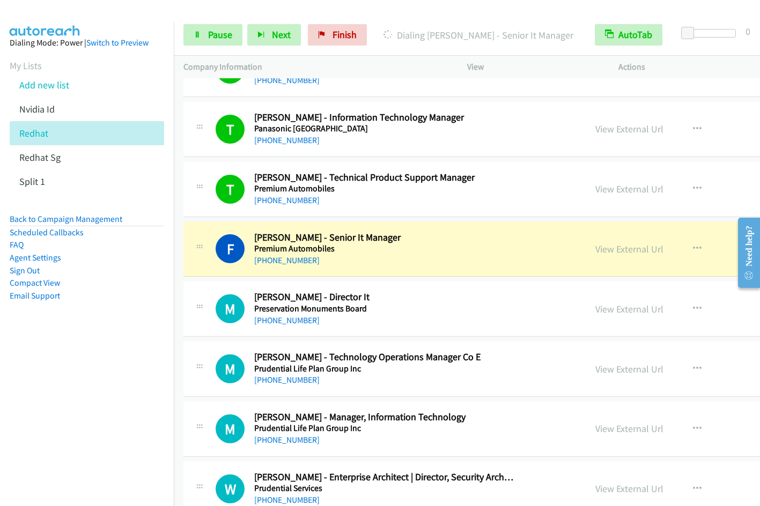
scroll to position [7628, 0]
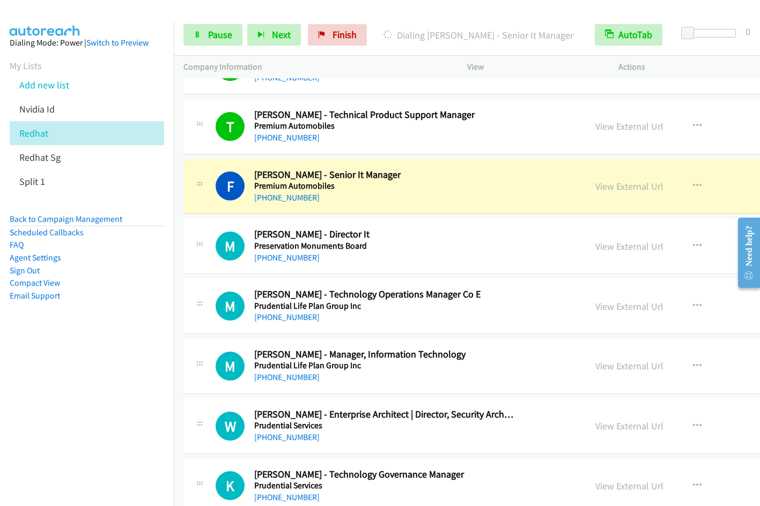
click at [135, 400] on nav "Dialing Mode: Power | Switch to Preview My Lists Add new list Nvidia Id Redhat …" at bounding box center [87, 275] width 174 height 506
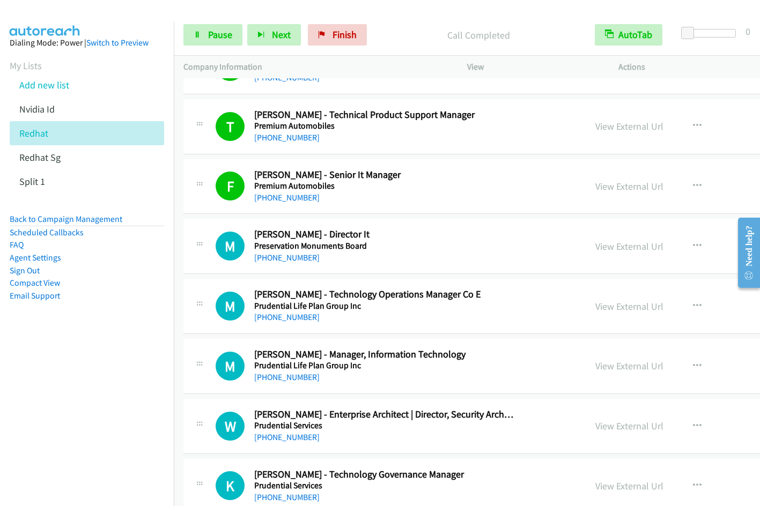
click at [116, 375] on nav "Dialing Mode: Power | Switch to Preview My Lists Add new list Nvidia Id Redhat …" at bounding box center [87, 275] width 174 height 506
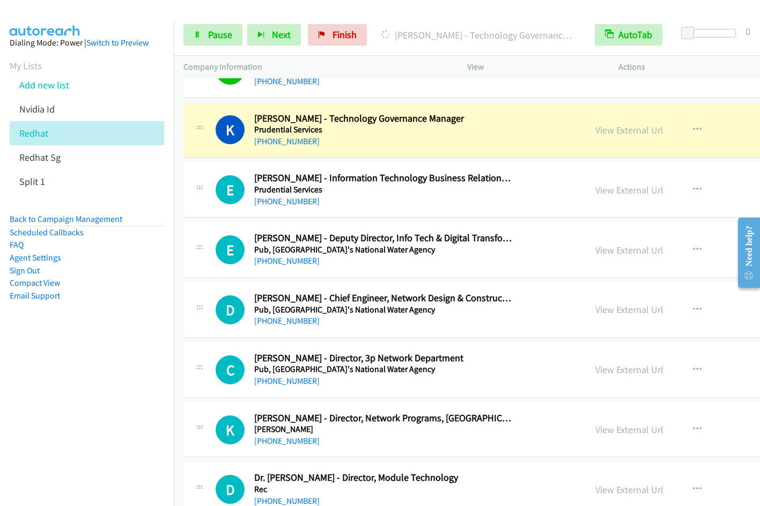
scroll to position [7927, 0]
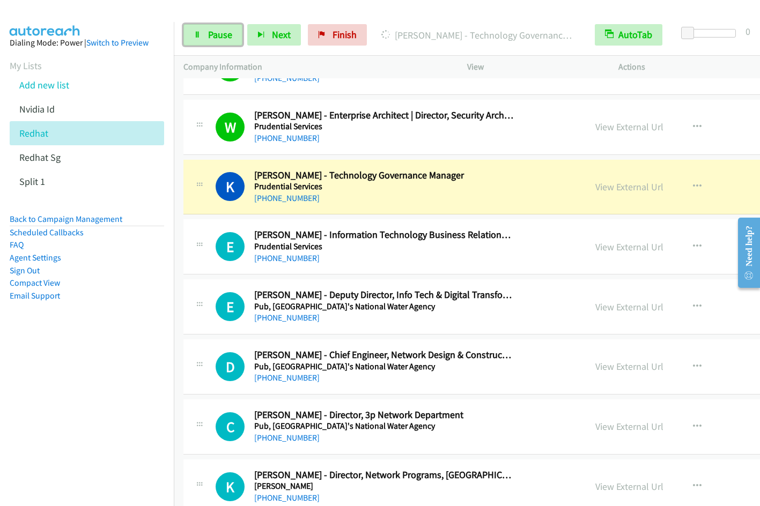
drag, startPoint x: 204, startPoint y: 29, endPoint x: 222, endPoint y: 23, distance: 19.0
click at [204, 29] on link "Pause" at bounding box center [212, 34] width 59 height 21
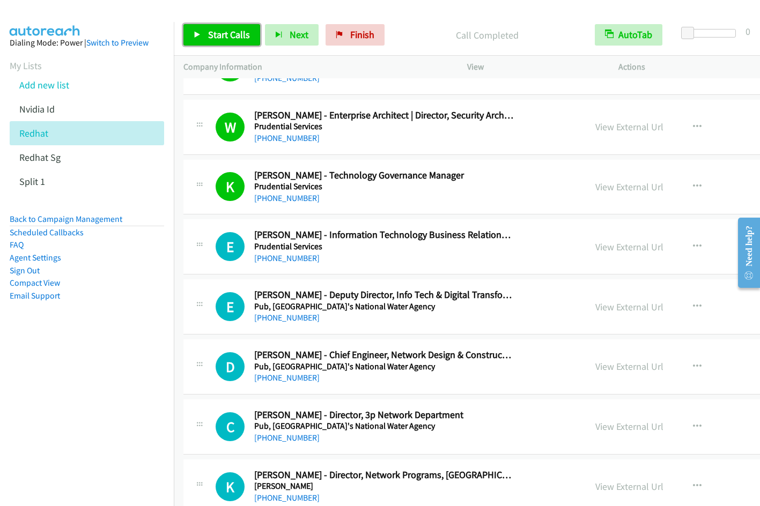
click at [203, 36] on link "Start Calls" at bounding box center [221, 34] width 77 height 21
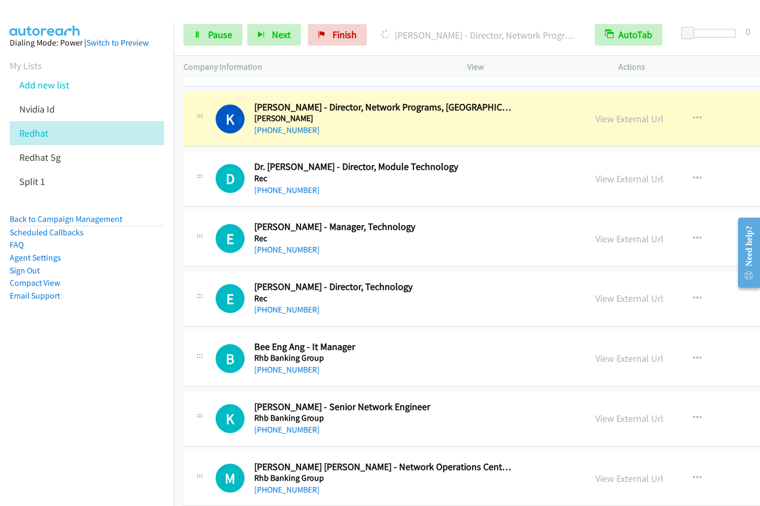
scroll to position [8272, 0]
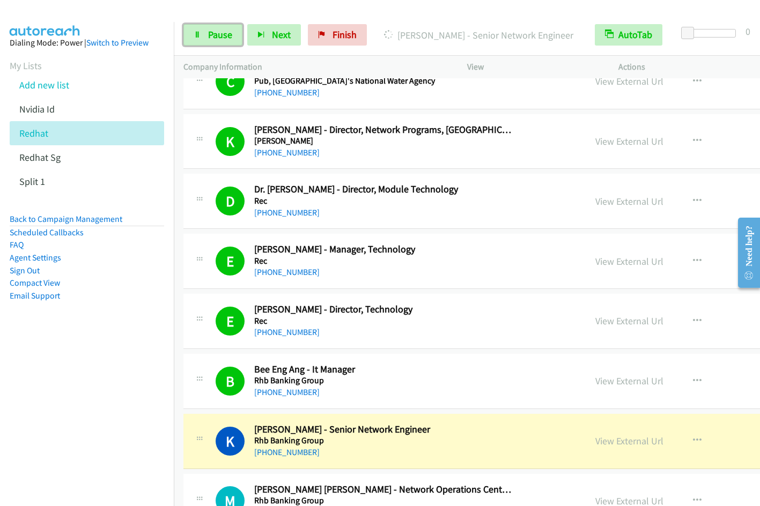
drag, startPoint x: 207, startPoint y: 42, endPoint x: 291, endPoint y: 17, distance: 86.8
click at [207, 42] on link "Pause" at bounding box center [212, 34] width 59 height 21
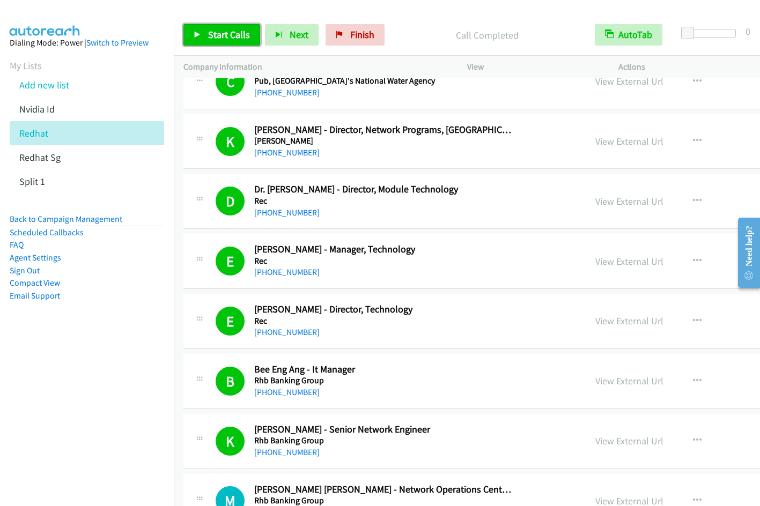
click at [213, 40] on span "Start Calls" at bounding box center [229, 34] width 42 height 12
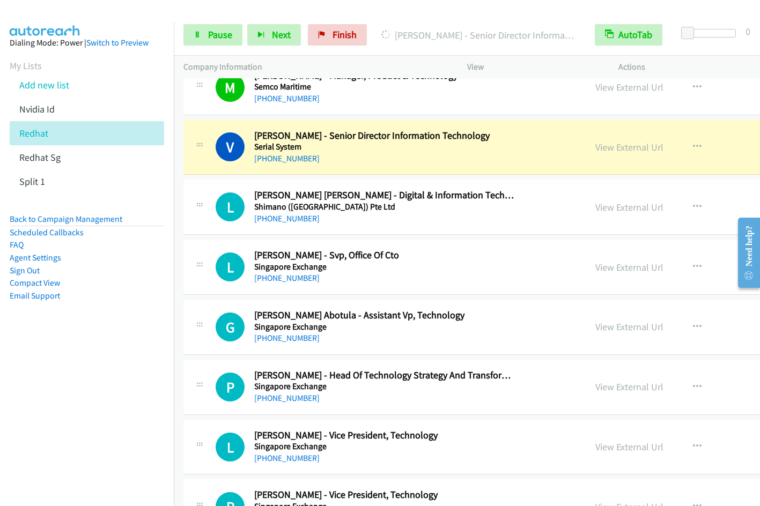
scroll to position [8977, 0]
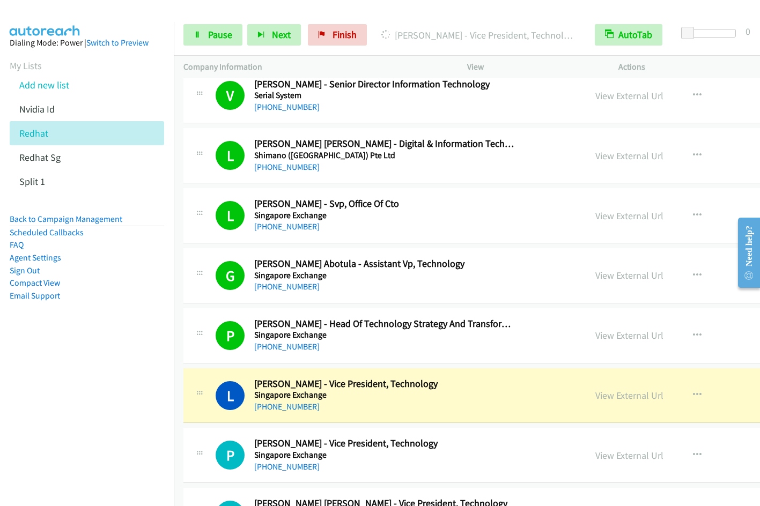
click at [126, 390] on nav "Dialing Mode: Power | Switch to Preview My Lists Add new list Nvidia Id Redhat …" at bounding box center [87, 275] width 174 height 506
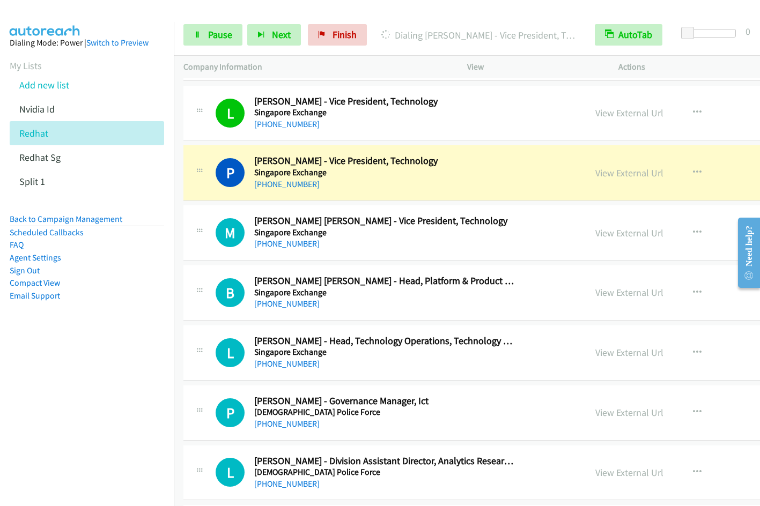
scroll to position [9237, 0]
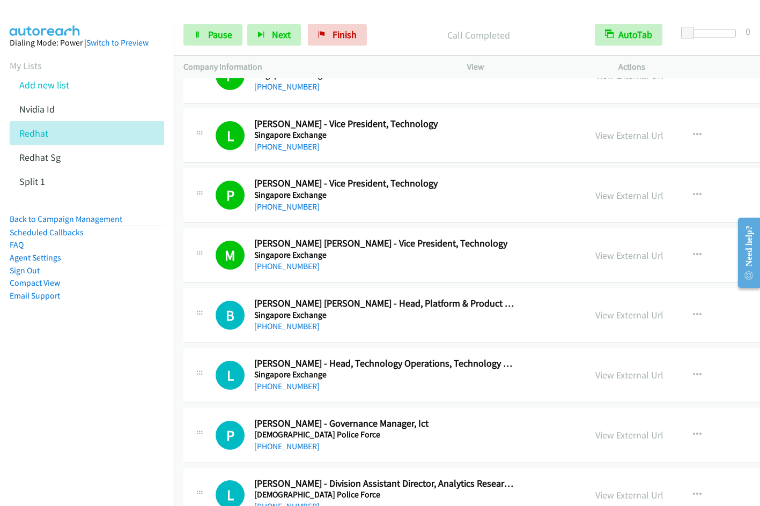
click at [61, 396] on nav "Dialing Mode: Power | Switch to Preview My Lists Add new list Nvidia Id Redhat …" at bounding box center [87, 275] width 174 height 506
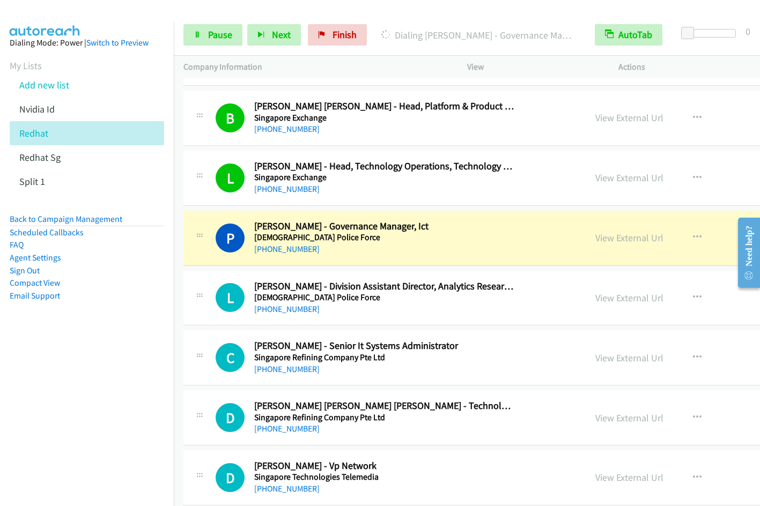
scroll to position [9480, 0]
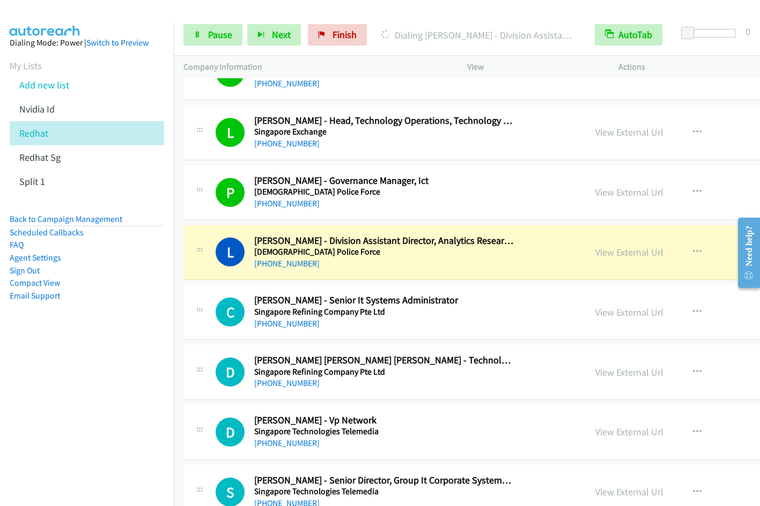
click at [159, 365] on nav "Dialing Mode: Power | Switch to Preview My Lists Add new list Nvidia Id Redhat …" at bounding box center [87, 275] width 174 height 506
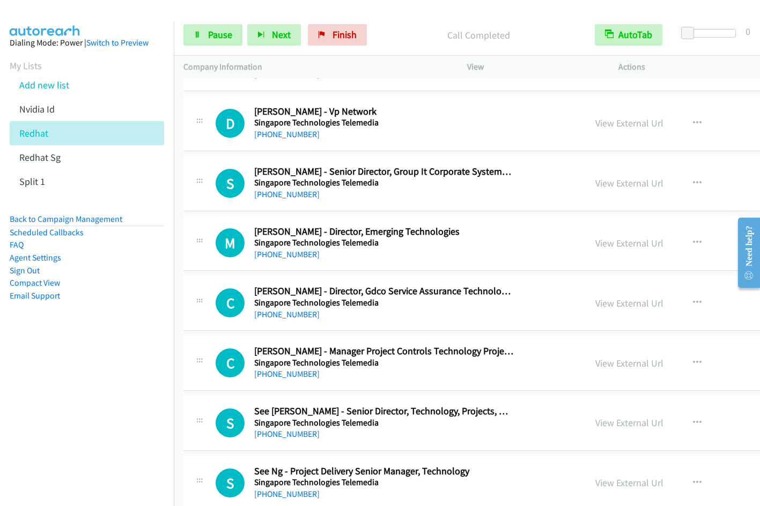
scroll to position [9806, 0]
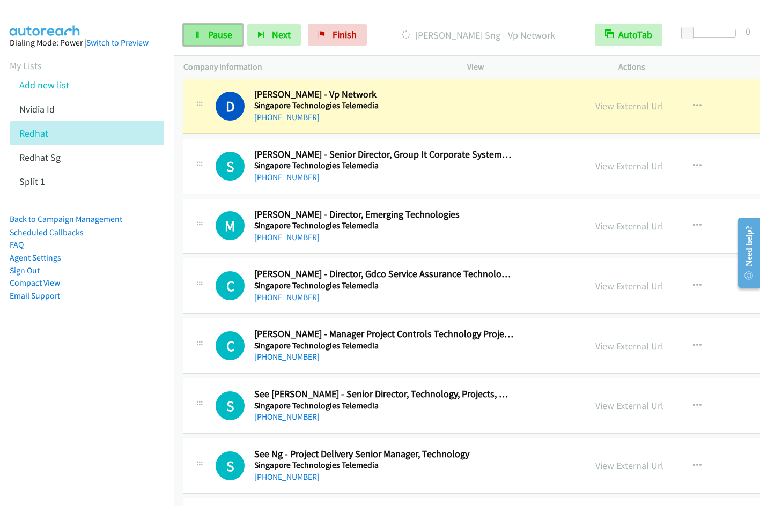
click at [226, 31] on span "Pause" at bounding box center [220, 34] width 24 height 12
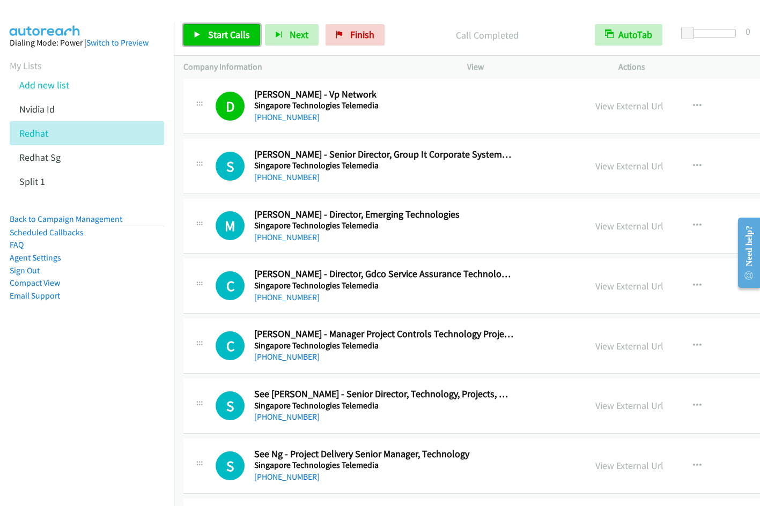
click at [223, 38] on span "Start Calls" at bounding box center [229, 34] width 42 height 12
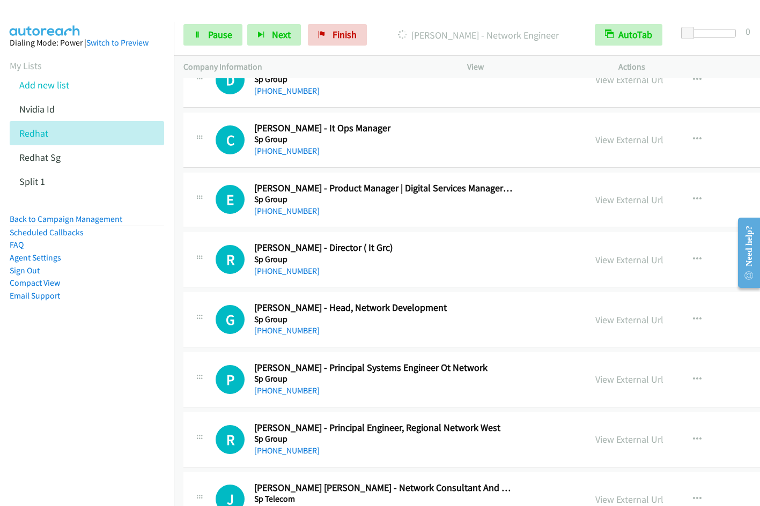
scroll to position [10001, 0]
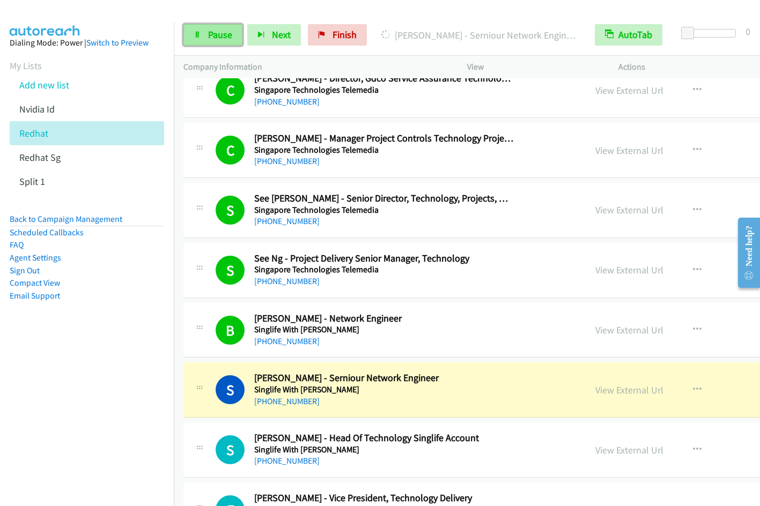
click at [213, 39] on span "Pause" at bounding box center [220, 34] width 24 height 12
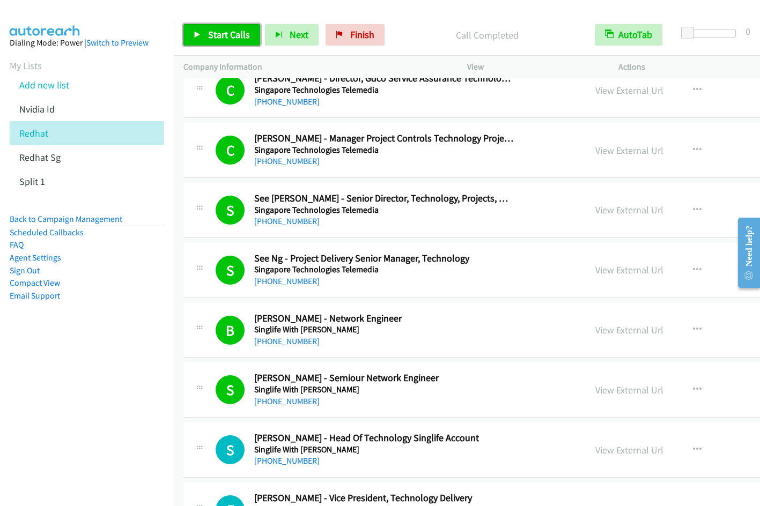
click at [216, 28] on span "Start Calls" at bounding box center [229, 34] width 42 height 12
click at [100, 418] on nav "Dialing Mode: Power | Switch to Preview My Lists Add new list Nvidia Id Redhat …" at bounding box center [87, 275] width 174 height 506
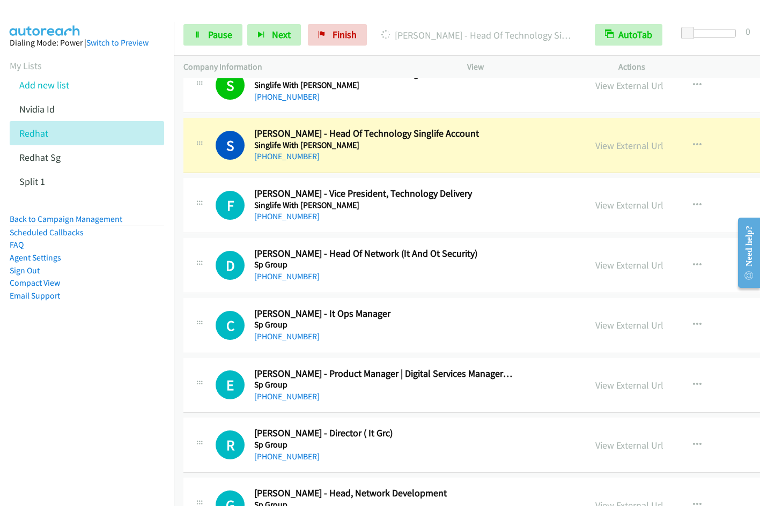
scroll to position [10340, 0]
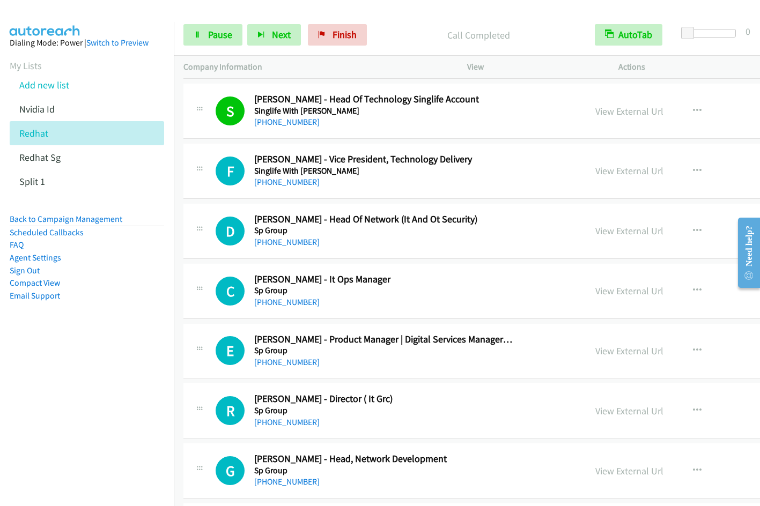
click at [120, 409] on nav "Dialing Mode: Power | Switch to Preview My Lists Add new list Nvidia Id Redhat …" at bounding box center [87, 275] width 174 height 506
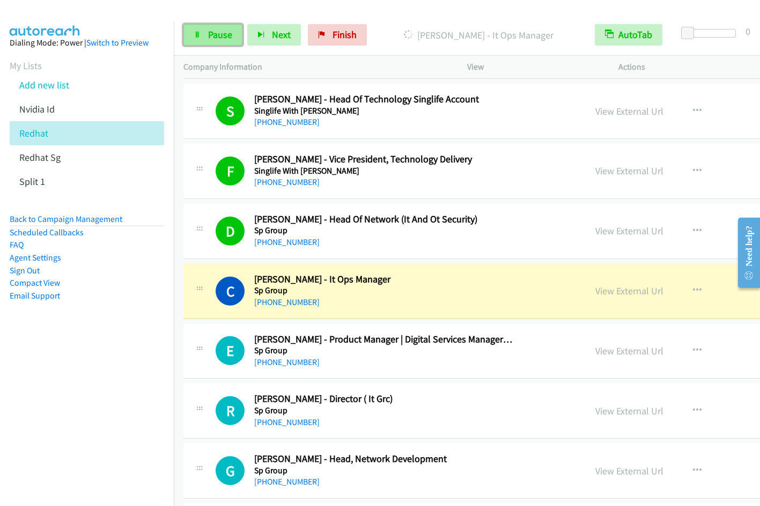
click at [210, 39] on span "Pause" at bounding box center [220, 34] width 24 height 12
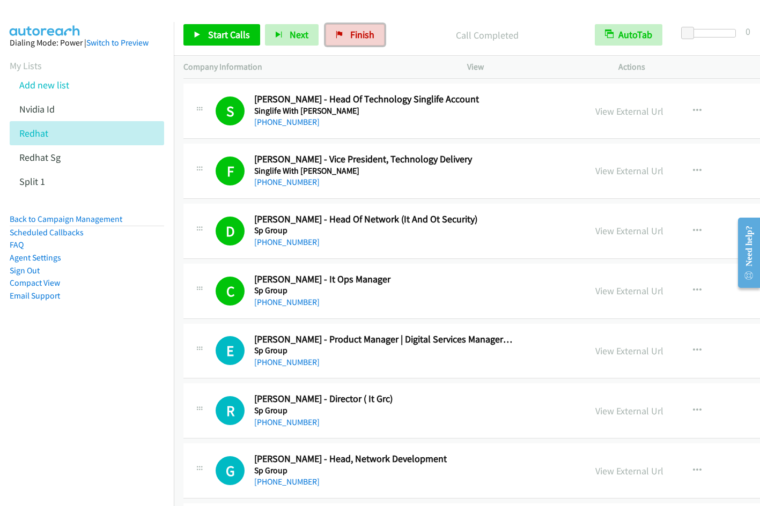
drag, startPoint x: 359, startPoint y: 43, endPoint x: 416, endPoint y: 57, distance: 58.6
click at [359, 43] on link "Finish" at bounding box center [354, 34] width 59 height 21
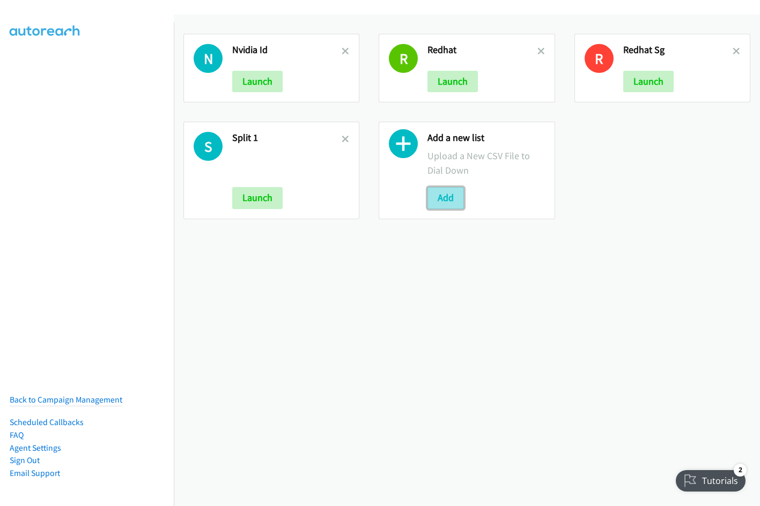
click at [441, 202] on button "Add" at bounding box center [445, 197] width 36 height 21
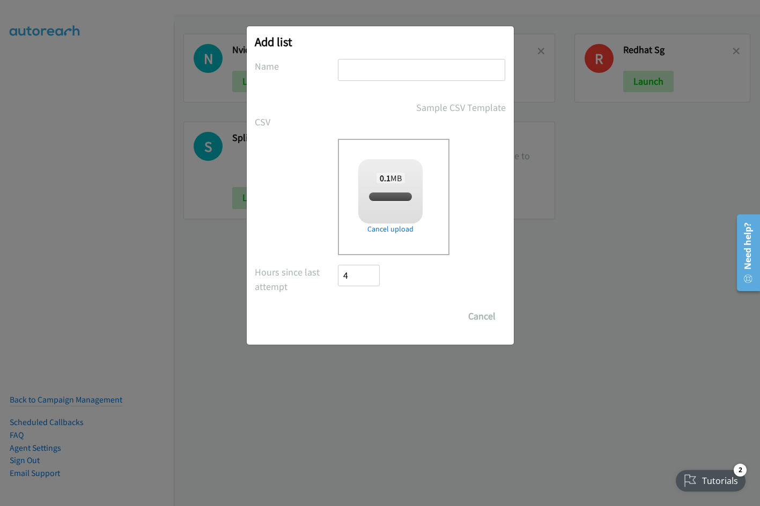
click at [382, 66] on input "text" at bounding box center [421, 70] width 167 height 22
checkbox input "true"
type input "Afternoon"
click at [338, 306] on input "Save List" at bounding box center [366, 316] width 56 height 21
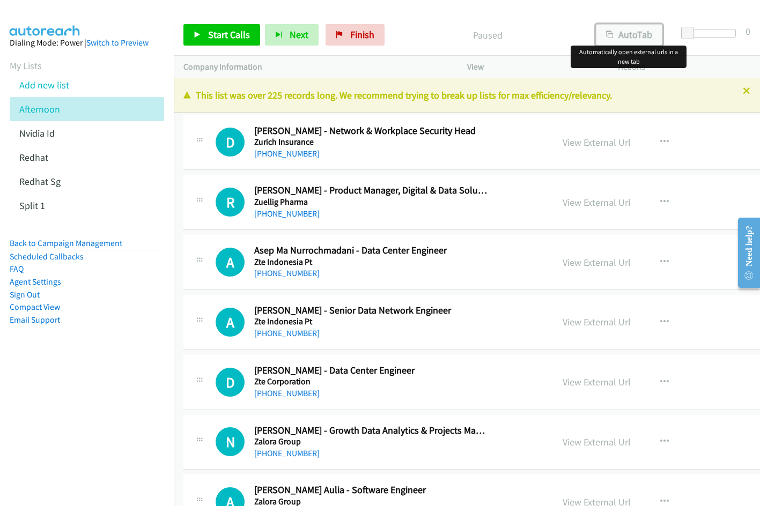
click at [619, 41] on button "AutoTab" at bounding box center [629, 34] width 66 height 21
drag, startPoint x: 451, startPoint y: 19, endPoint x: 469, endPoint y: 35, distance: 23.5
click at [451, 19] on div "Start Calls Pause Next Finish Paused AutoTab AutoTab 0" at bounding box center [467, 34] width 586 height 41
click at [586, 142] on link "View External Url" at bounding box center [596, 142] width 68 height 12
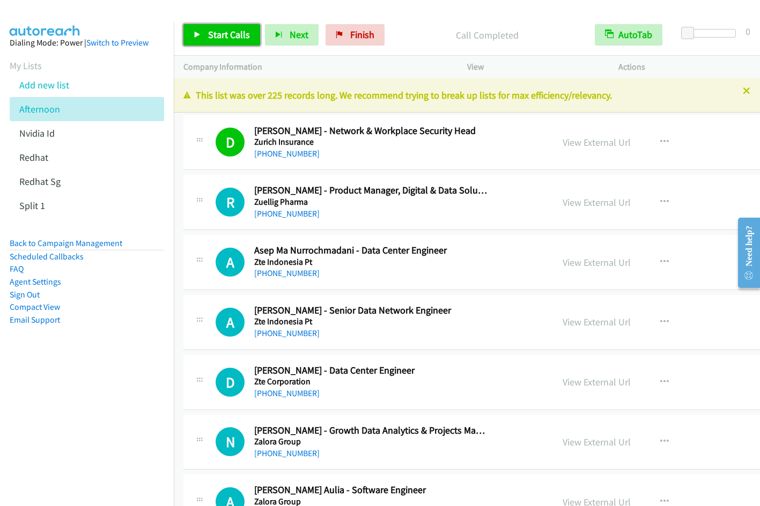
click at [195, 33] on icon at bounding box center [198, 36] width 8 height 8
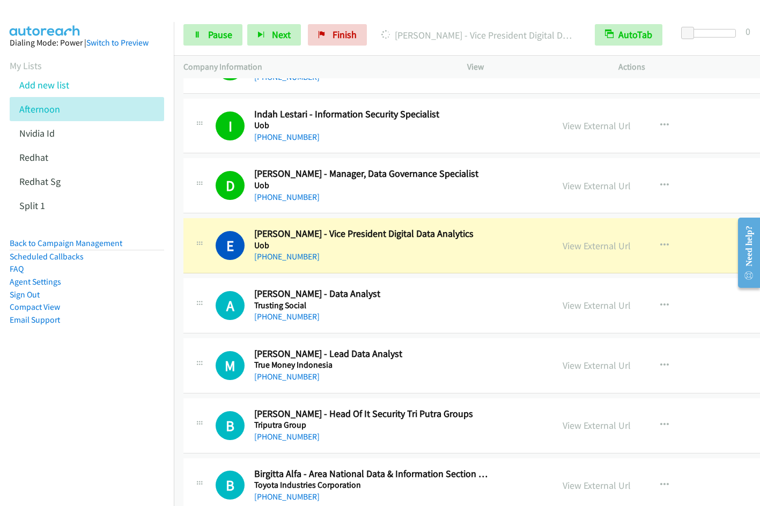
scroll to position [639, 0]
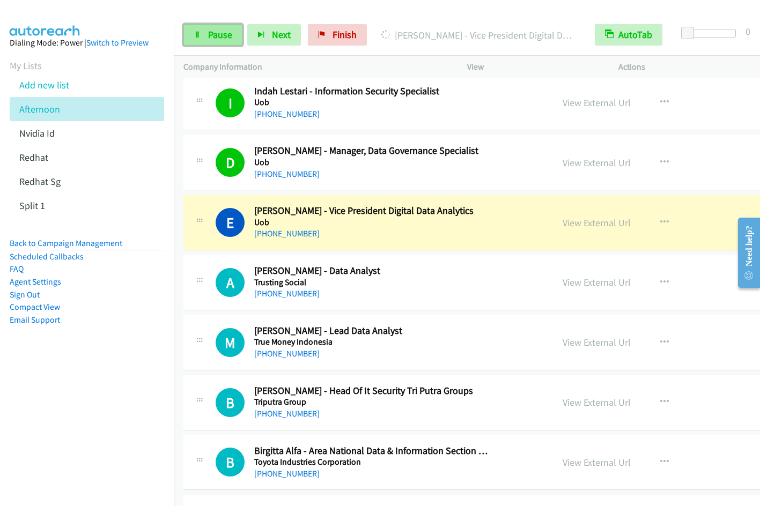
click at [212, 41] on link "Pause" at bounding box center [212, 34] width 59 height 21
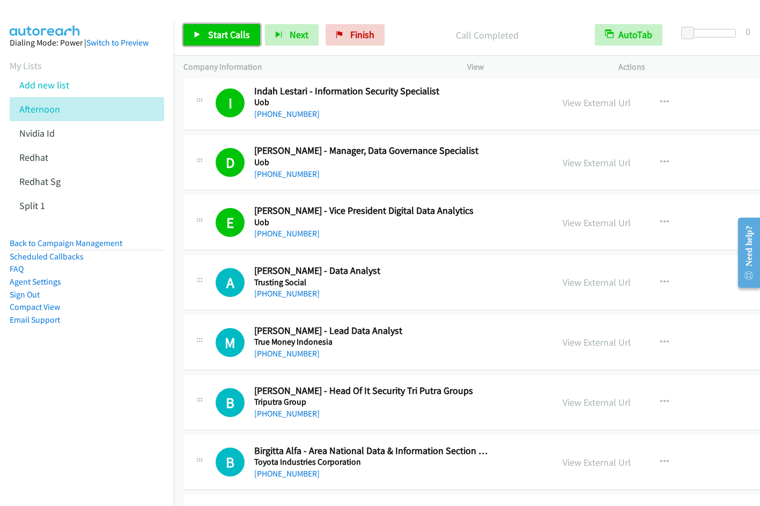
click at [221, 42] on link "Start Calls" at bounding box center [221, 34] width 77 height 21
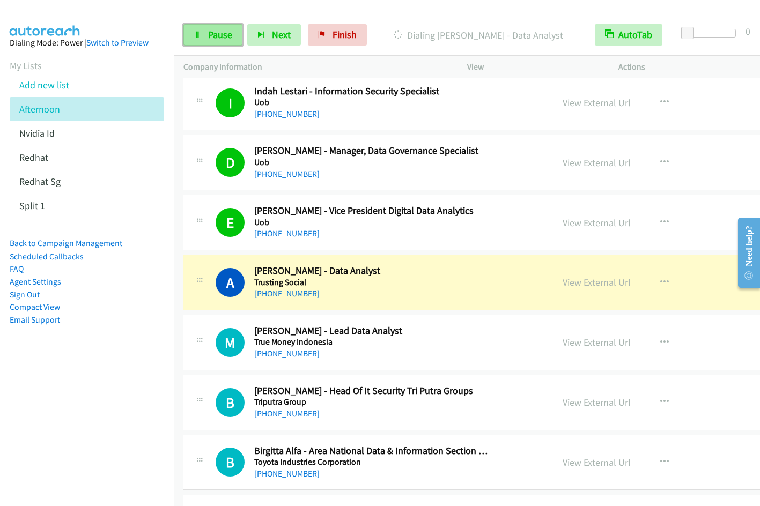
click at [208, 29] on span "Pause" at bounding box center [220, 34] width 24 height 12
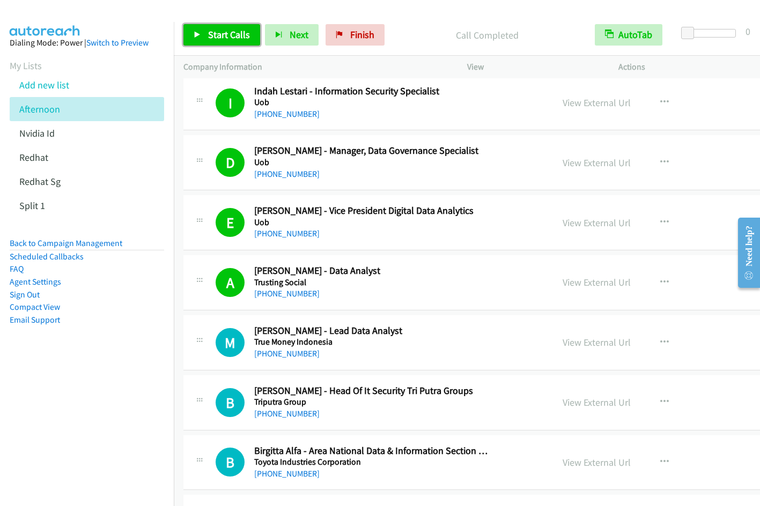
click at [219, 34] on span "Start Calls" at bounding box center [229, 34] width 42 height 12
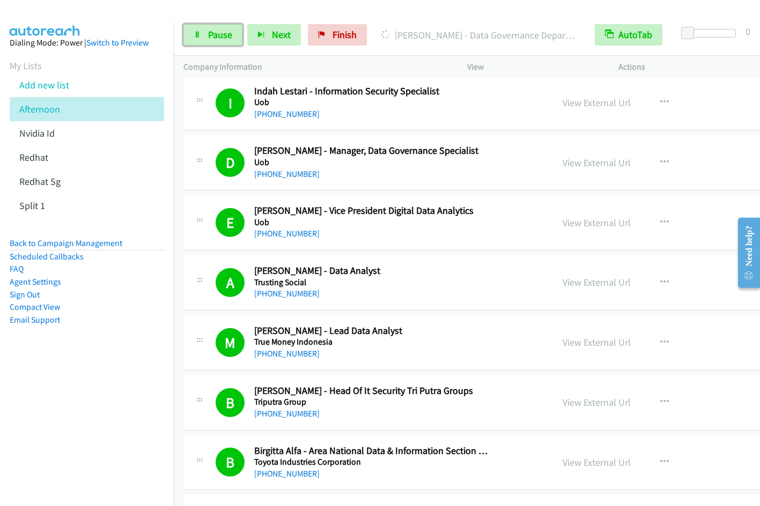
drag, startPoint x: 222, startPoint y: 29, endPoint x: 384, endPoint y: 17, distance: 162.4
click at [222, 29] on span "Pause" at bounding box center [220, 34] width 24 height 12
click at [227, 40] on span "Start Calls" at bounding box center [229, 34] width 42 height 12
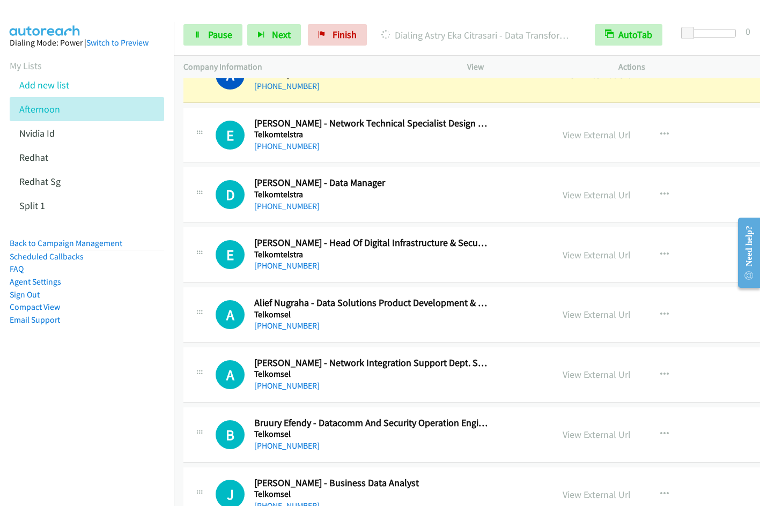
scroll to position [1544, 0]
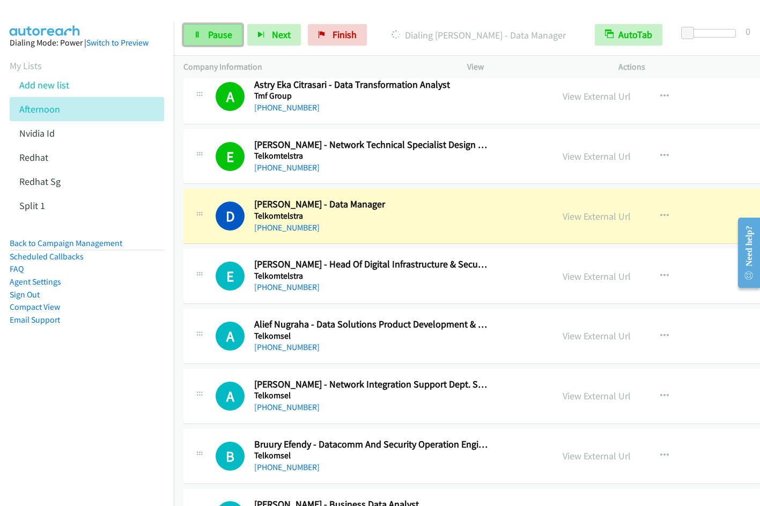
click at [202, 39] on link "Pause" at bounding box center [212, 34] width 59 height 21
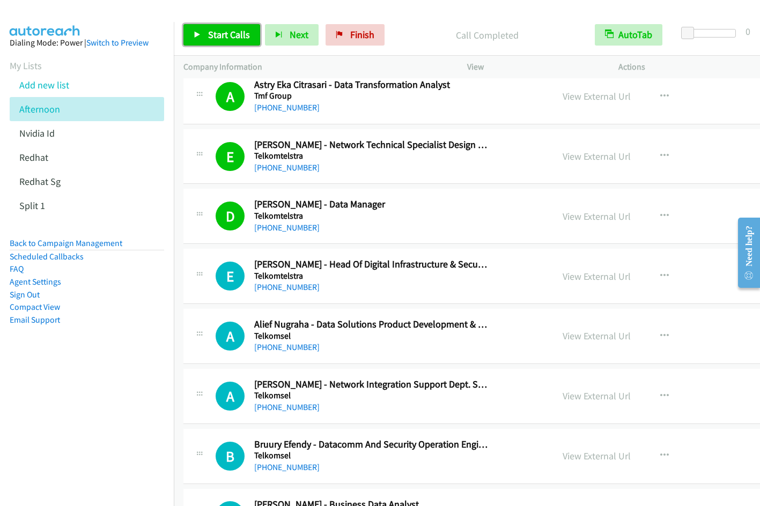
click at [220, 35] on span "Start Calls" at bounding box center [229, 34] width 42 height 12
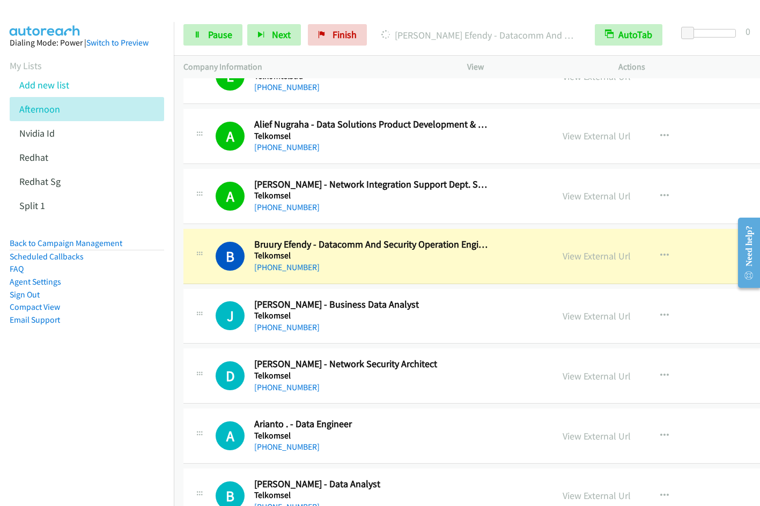
scroll to position [1905, 0]
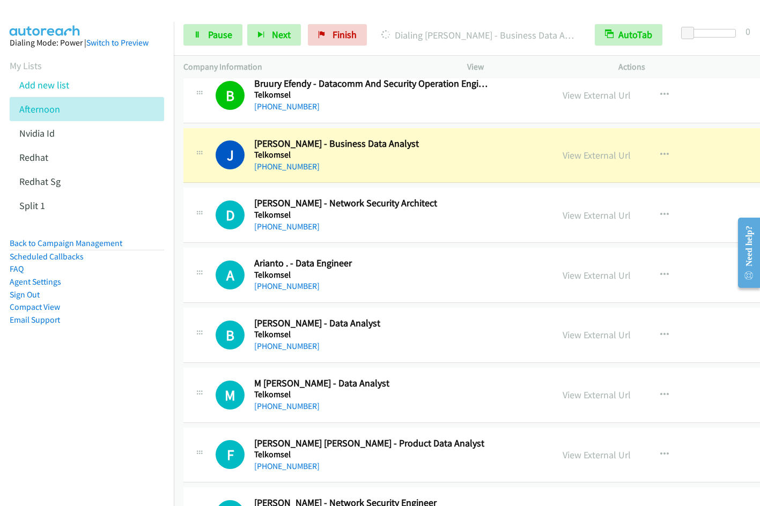
click at [135, 420] on nav "Dialing Mode: Power | Switch to Preview My Lists Add new list [GEOGRAPHIC_DATA]…" at bounding box center [87, 275] width 174 height 506
click at [104, 411] on nav "Dialing Mode: Power | Switch to Preview My Lists Add new list [GEOGRAPHIC_DATA]…" at bounding box center [87, 275] width 174 height 506
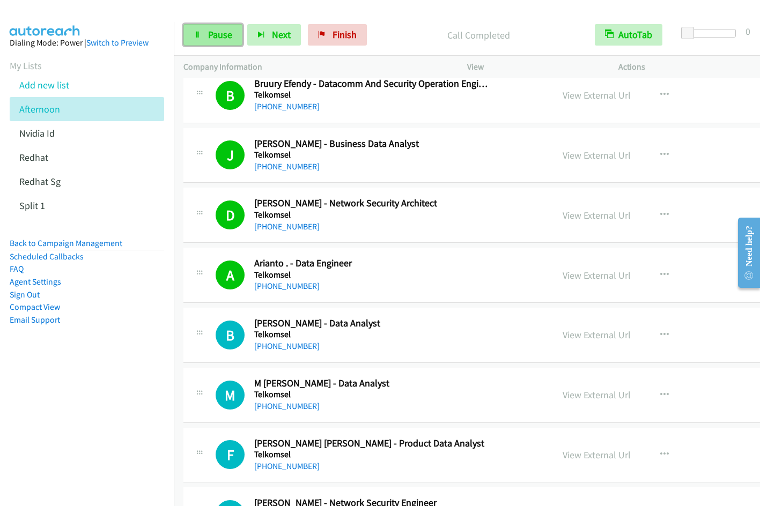
click at [221, 39] on span "Pause" at bounding box center [220, 34] width 24 height 12
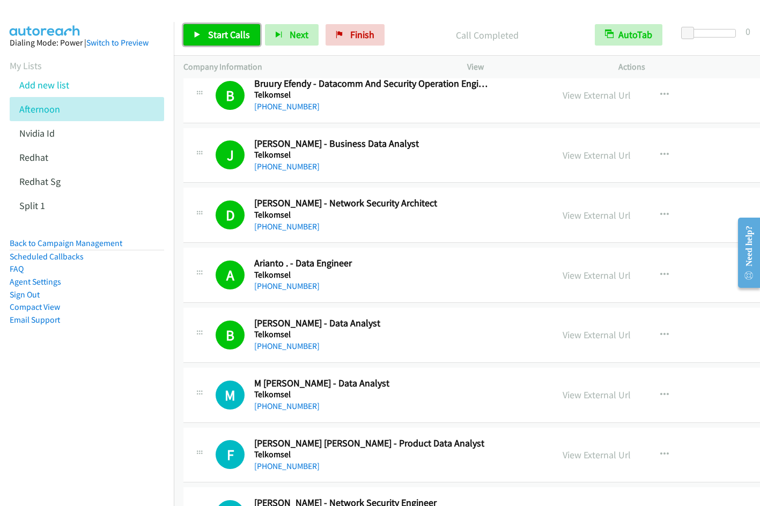
click at [235, 39] on span "Start Calls" at bounding box center [229, 34] width 42 height 12
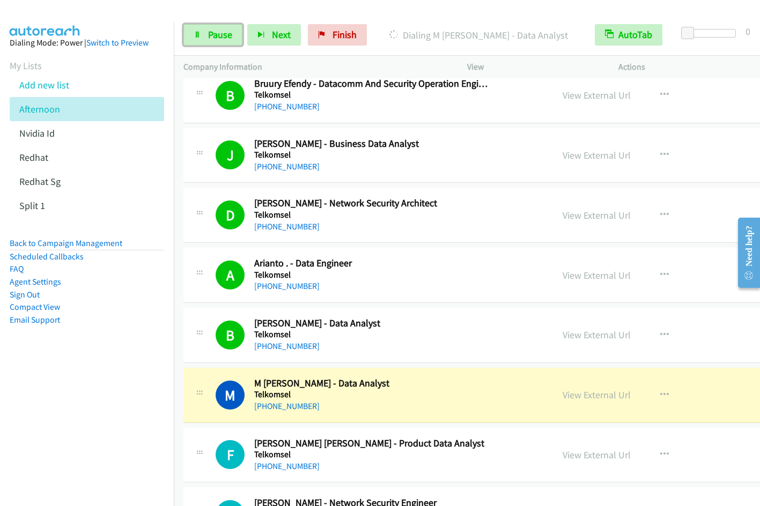
drag, startPoint x: 220, startPoint y: 36, endPoint x: 276, endPoint y: 46, distance: 56.1
click at [220, 36] on span "Pause" at bounding box center [220, 34] width 24 height 12
